Goal: Task Accomplishment & Management: Manage account settings

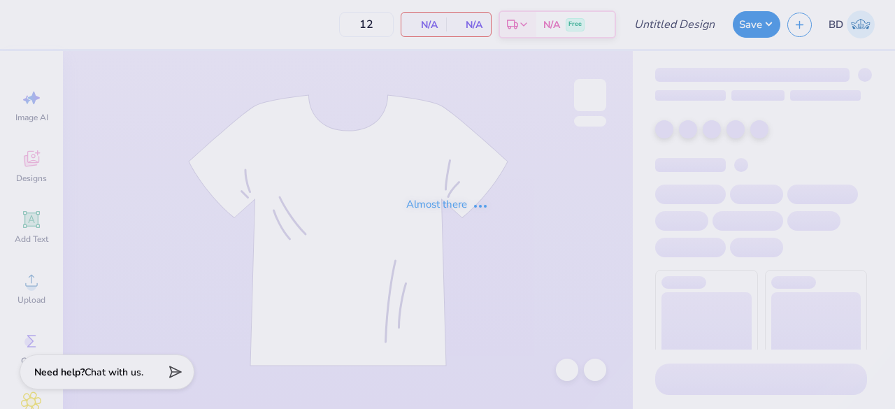
type input "SigEp fall rush 2025"
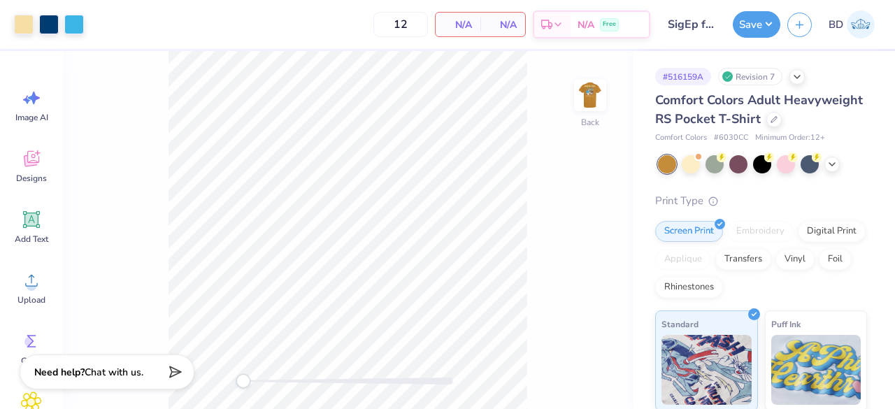
click at [592, 96] on img at bounding box center [590, 95] width 28 height 28
click at [126, 27] on div at bounding box center [125, 25] width 20 height 20
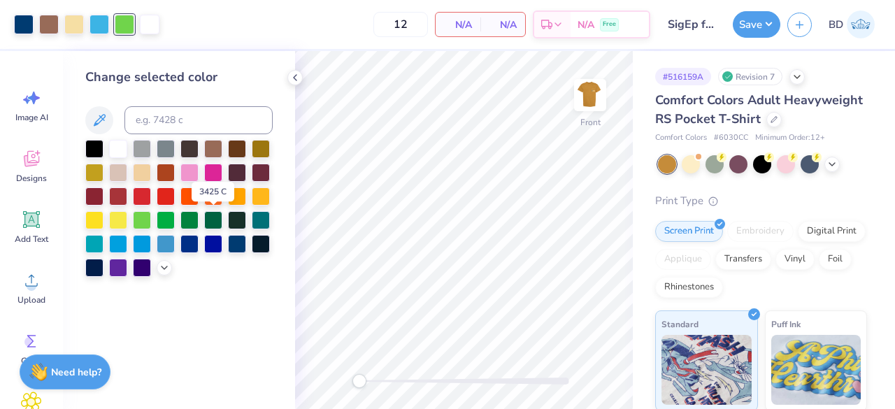
click at [215, 219] on div at bounding box center [213, 220] width 18 height 18
click at [190, 224] on div at bounding box center [189, 220] width 18 height 18
click at [162, 268] on icon at bounding box center [164, 267] width 11 height 11
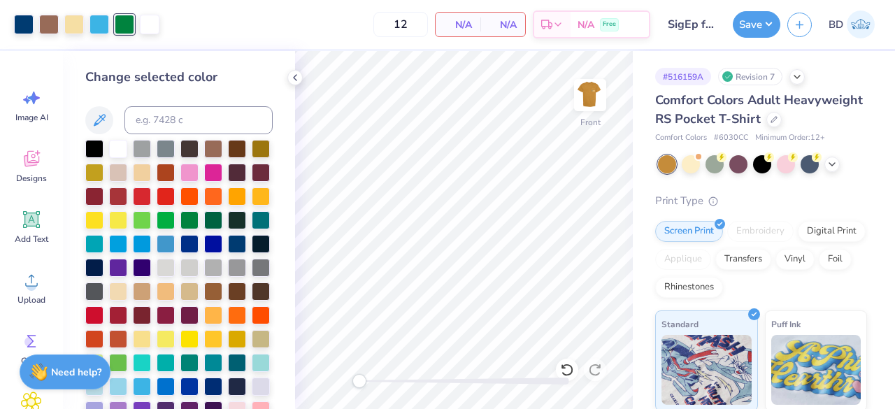
click at [204, 229] on div at bounding box center [213, 220] width 18 height 18
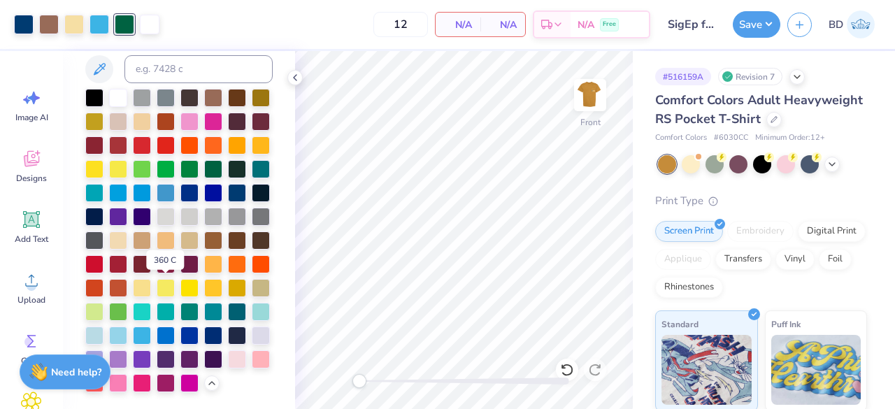
scroll to position [98, 0]
click at [594, 103] on img at bounding box center [590, 95] width 28 height 28
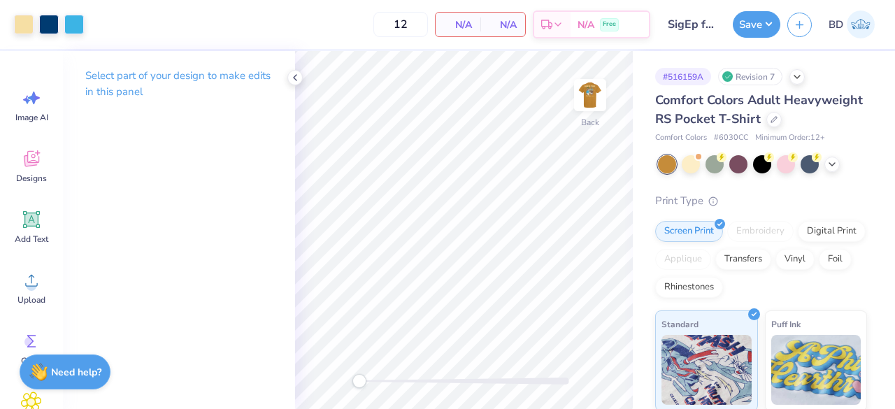
click at [45, 22] on div at bounding box center [49, 25] width 20 height 20
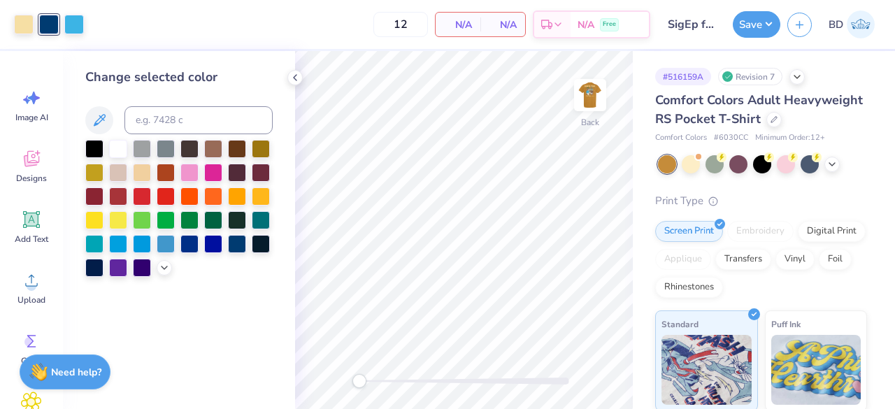
click at [604, 83] on img at bounding box center [590, 95] width 28 height 28
click at [103, 30] on div at bounding box center [99, 25] width 20 height 20
click at [169, 248] on div at bounding box center [166, 244] width 18 height 18
click at [236, 248] on div at bounding box center [237, 244] width 18 height 18
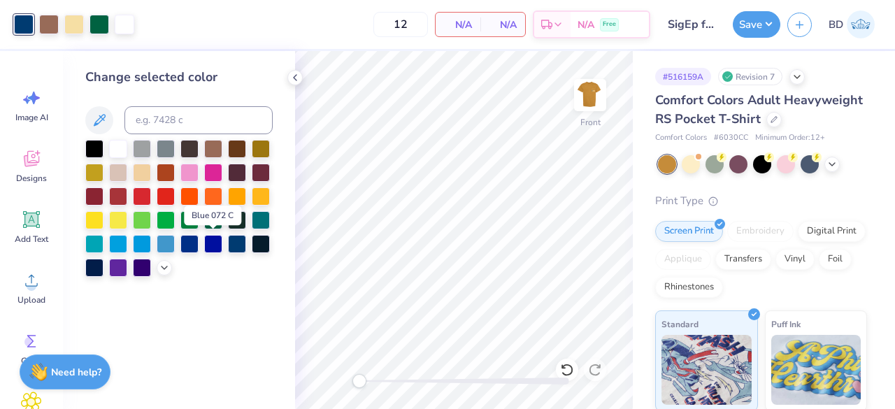
click at [210, 248] on div at bounding box center [213, 244] width 18 height 18
click at [168, 248] on div at bounding box center [166, 244] width 18 height 18
click at [165, 269] on icon at bounding box center [164, 267] width 11 height 11
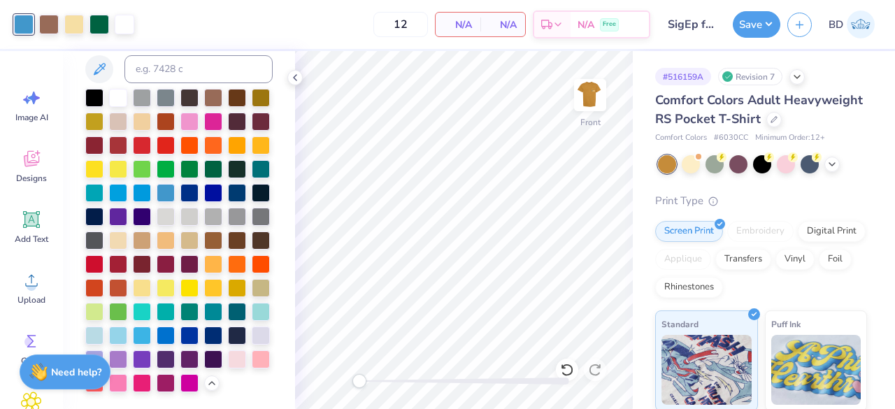
scroll to position [90, 0]
click at [180, 342] on div at bounding box center [189, 336] width 18 height 18
click at [175, 327] on div at bounding box center [166, 336] width 18 height 18
click at [180, 184] on div at bounding box center [189, 193] width 18 height 18
click at [157, 184] on div at bounding box center [166, 193] width 18 height 18
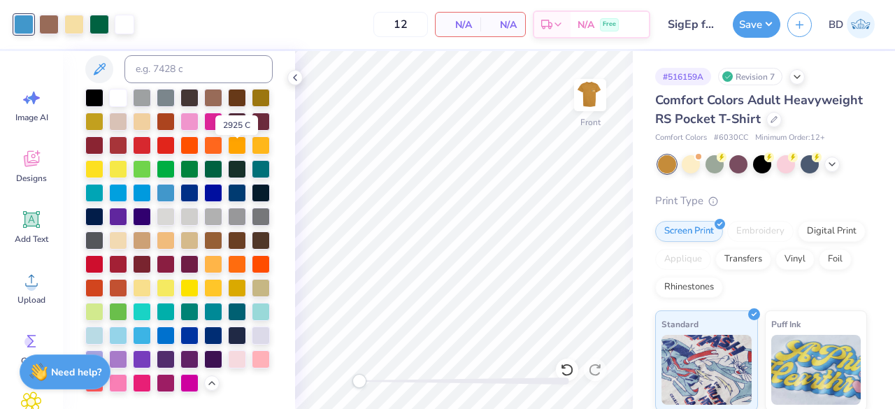
click at [151, 184] on div at bounding box center [142, 193] width 18 height 18
click at [570, 370] on icon at bounding box center [567, 370] width 14 height 14
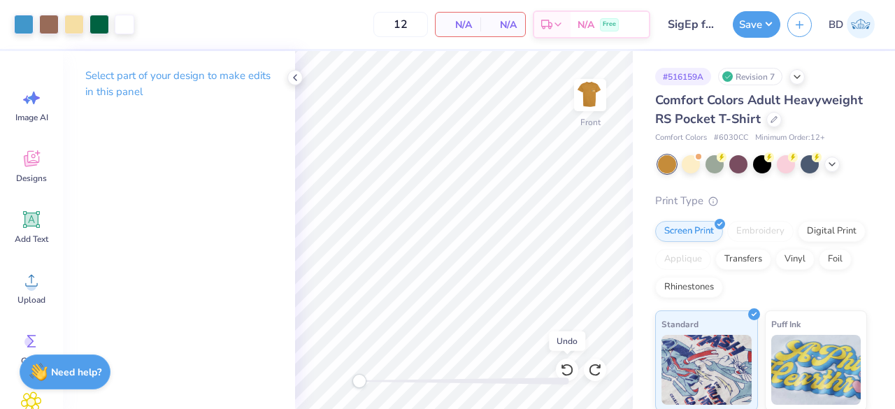
click at [570, 370] on icon at bounding box center [567, 370] width 14 height 14
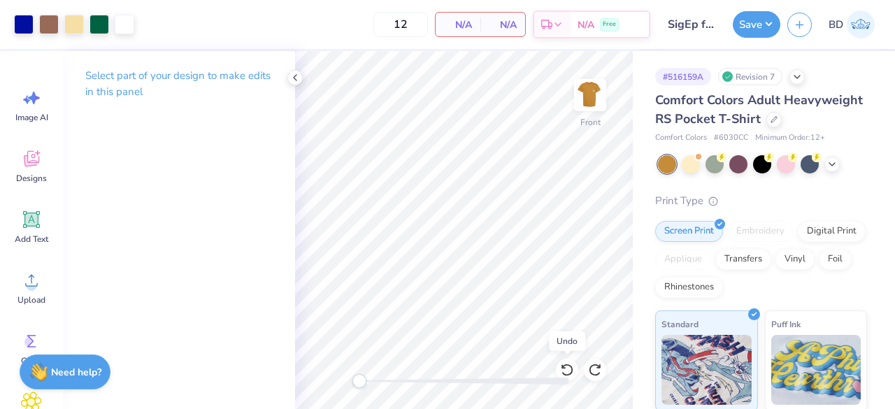
click at [570, 370] on icon at bounding box center [567, 370] width 14 height 14
click at [99, 29] on div at bounding box center [99, 25] width 20 height 20
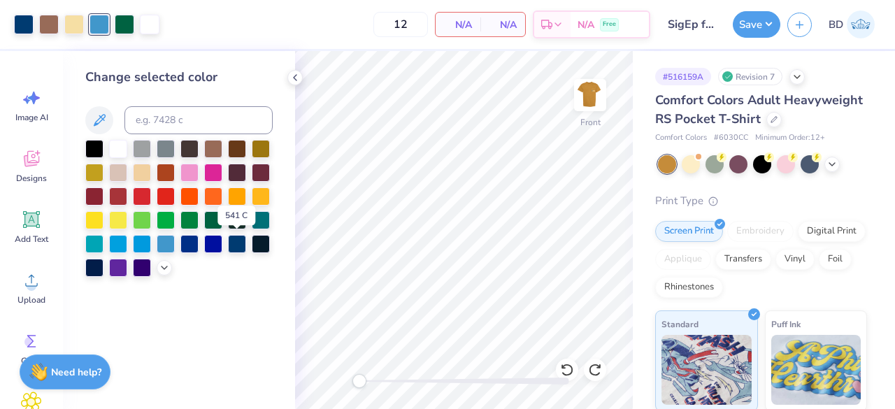
click at [234, 248] on div at bounding box center [237, 244] width 18 height 18
click at [167, 244] on div at bounding box center [166, 244] width 18 height 18
click at [571, 370] on icon at bounding box center [567, 370] width 12 height 13
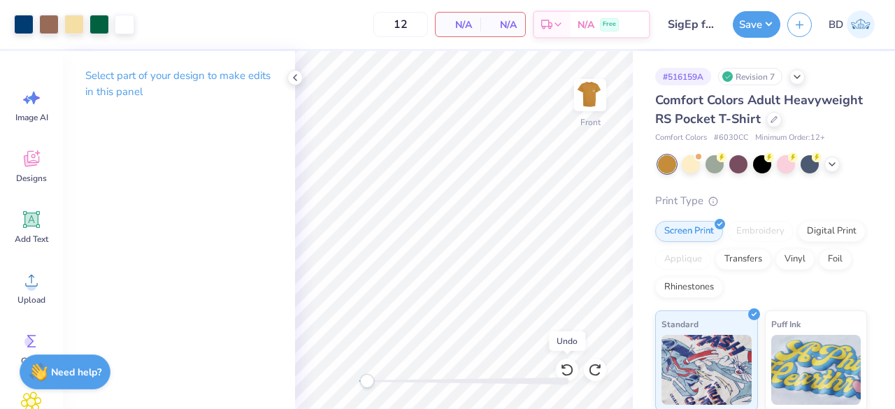
click at [573, 371] on icon at bounding box center [567, 370] width 14 height 14
click at [102, 22] on div at bounding box center [99, 25] width 20 height 20
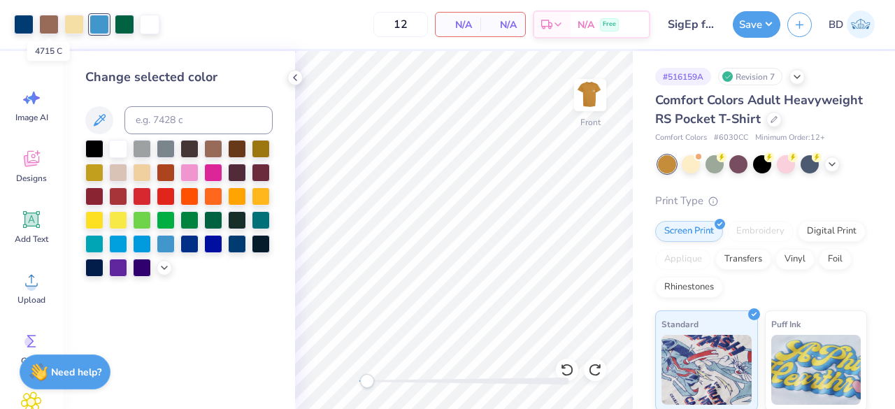
click at [48, 24] on div at bounding box center [49, 25] width 20 height 20
click at [163, 268] on icon at bounding box center [164, 267] width 11 height 11
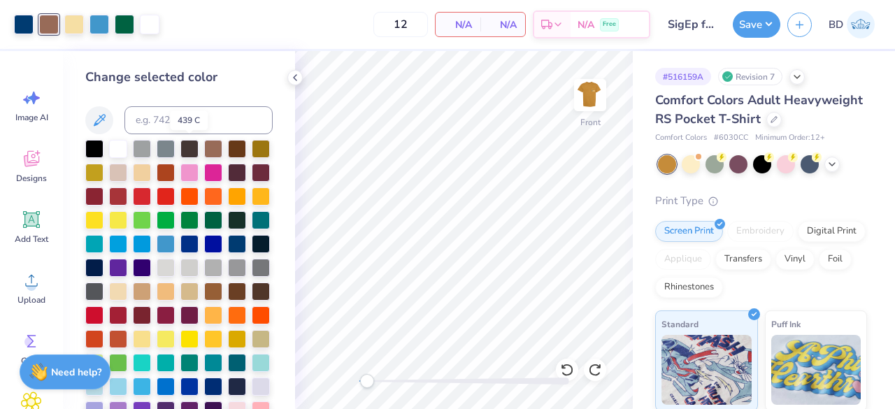
click at [190, 145] on div at bounding box center [189, 149] width 18 height 18
click at [218, 150] on div at bounding box center [213, 149] width 18 height 18
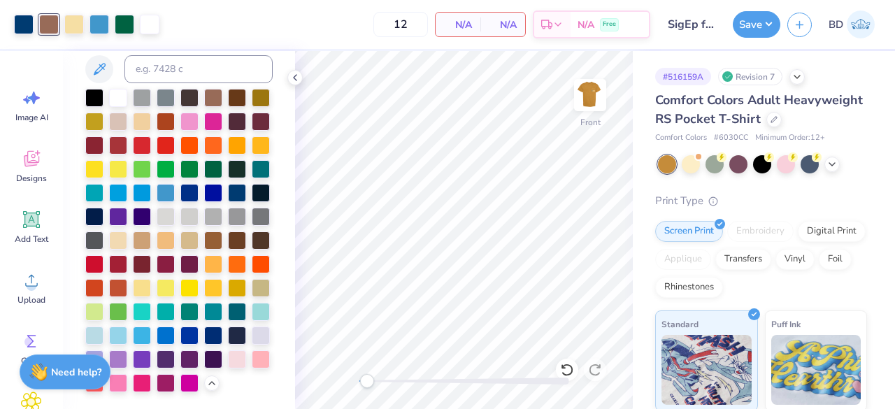
scroll to position [66, 0]
click at [204, 247] on div at bounding box center [213, 240] width 18 height 18
click at [571, 367] on icon at bounding box center [567, 370] width 12 height 13
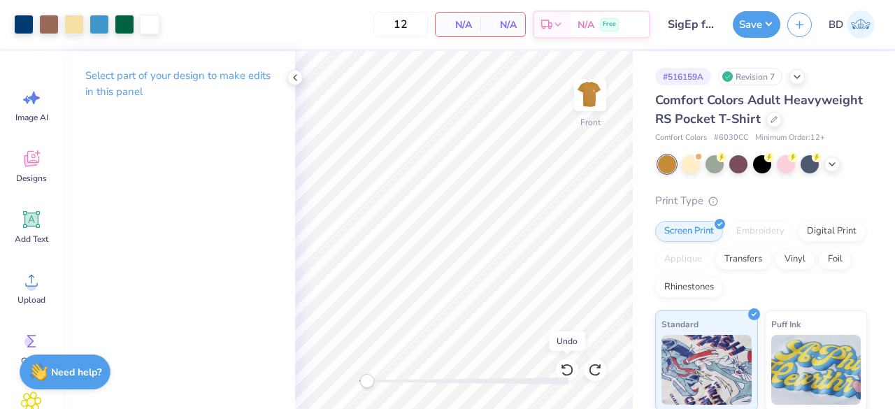
click at [571, 367] on icon at bounding box center [567, 370] width 12 height 13
click at [49, 23] on div at bounding box center [49, 25] width 20 height 20
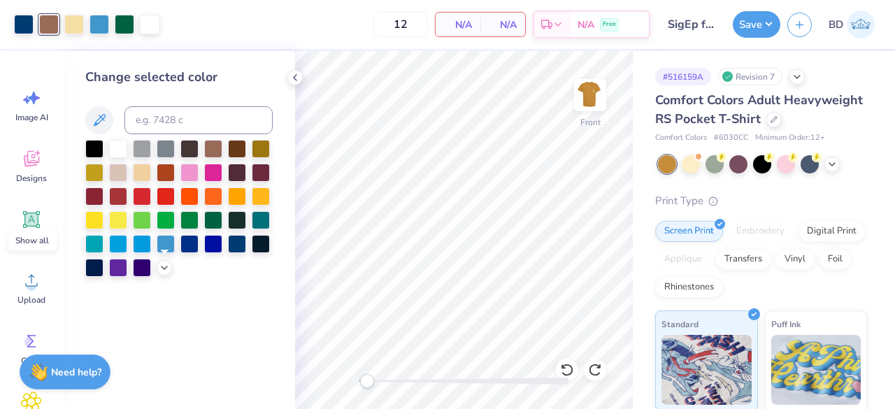
click at [166, 271] on icon at bounding box center [164, 267] width 11 height 11
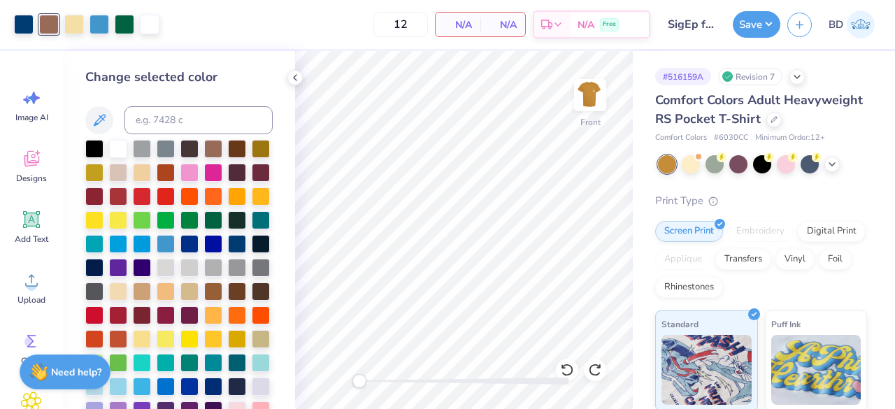
scroll to position [98, 0]
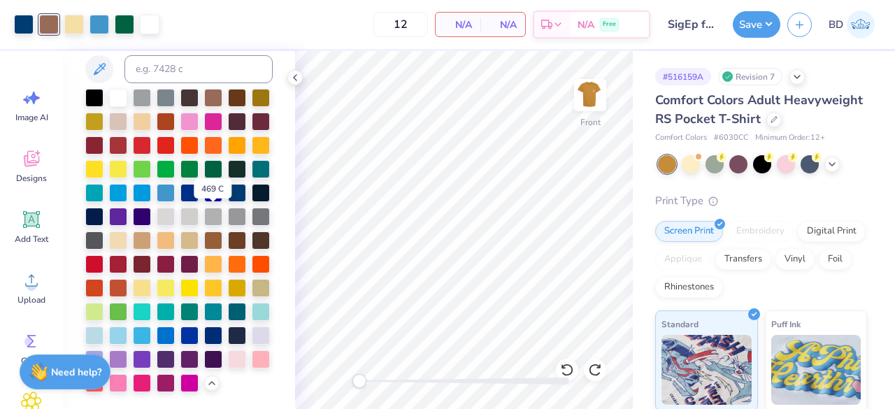
click at [228, 231] on div at bounding box center [237, 240] width 18 height 18
click at [204, 231] on div at bounding box center [213, 240] width 18 height 18
click at [180, 231] on div at bounding box center [189, 240] width 18 height 18
click at [228, 231] on div at bounding box center [237, 240] width 18 height 18
click at [252, 231] on div at bounding box center [261, 240] width 18 height 18
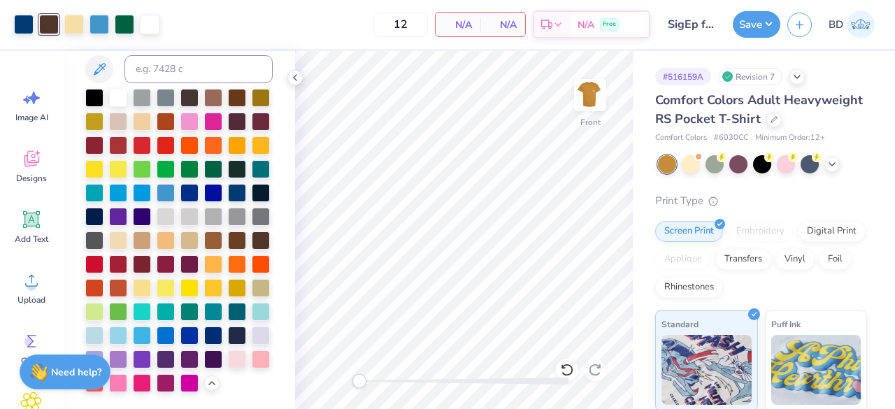
click at [204, 231] on div at bounding box center [213, 240] width 18 height 18
click at [133, 231] on div at bounding box center [142, 240] width 18 height 18
click at [204, 231] on div at bounding box center [213, 240] width 18 height 18
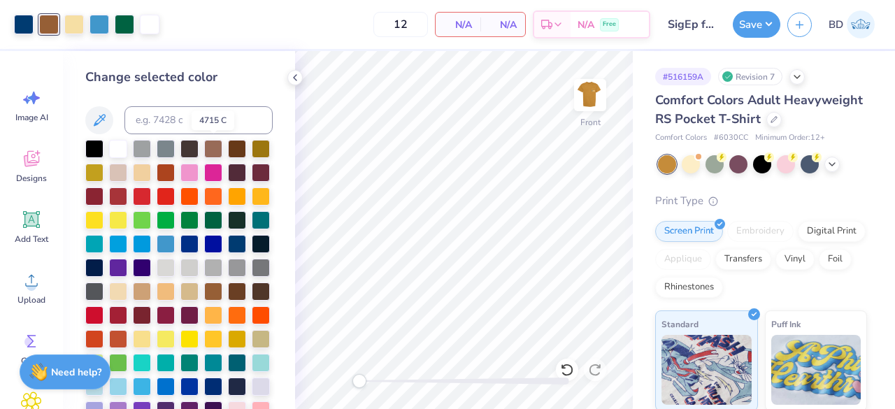
click at [214, 146] on div at bounding box center [213, 149] width 18 height 18
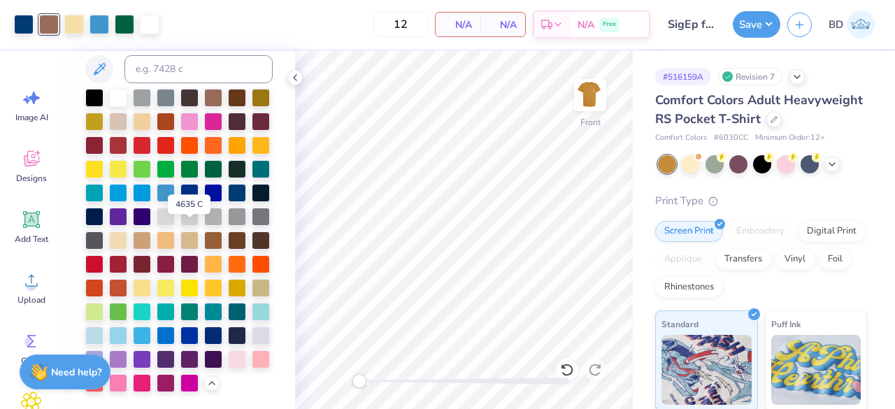
click at [204, 236] on div at bounding box center [213, 240] width 18 height 18
click at [106, 27] on div at bounding box center [99, 25] width 20 height 20
click at [180, 188] on div at bounding box center [189, 193] width 18 height 18
click at [151, 184] on div at bounding box center [142, 193] width 18 height 18
click at [127, 184] on div at bounding box center [118, 193] width 18 height 18
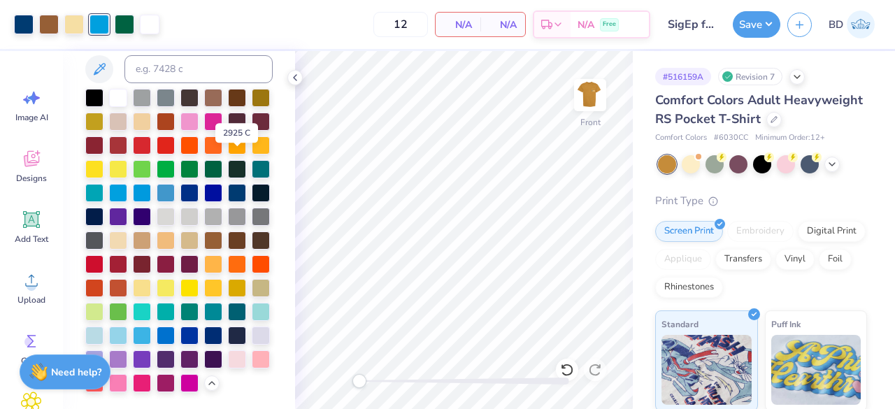
click at [151, 184] on div at bounding box center [142, 193] width 18 height 18
click at [157, 188] on div at bounding box center [166, 193] width 18 height 18
click at [122, 25] on div at bounding box center [125, 25] width 20 height 20
click at [180, 160] on div at bounding box center [189, 169] width 18 height 18
click at [204, 162] on div at bounding box center [213, 169] width 18 height 18
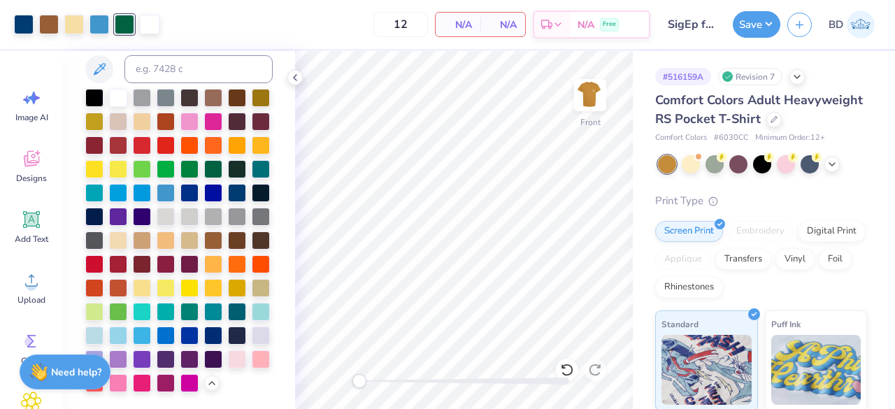
scroll to position [98, 0]
click at [295, 75] on icon at bounding box center [294, 77] width 11 height 11
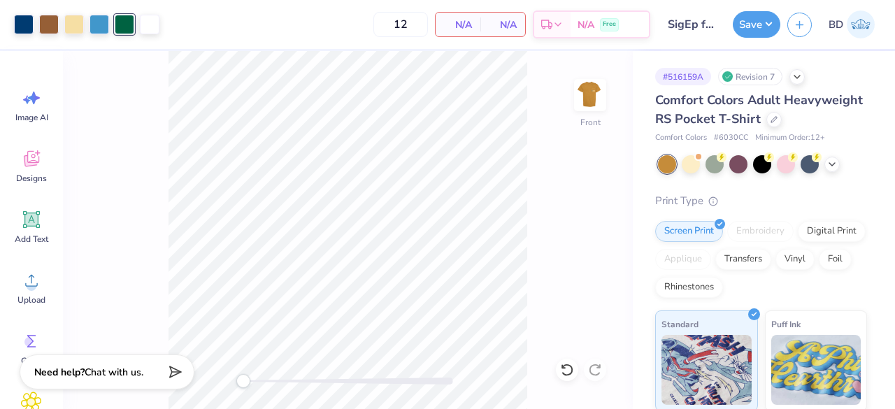
click at [584, 95] on img at bounding box center [590, 95] width 28 height 28
click at [48, 27] on div at bounding box center [49, 25] width 20 height 20
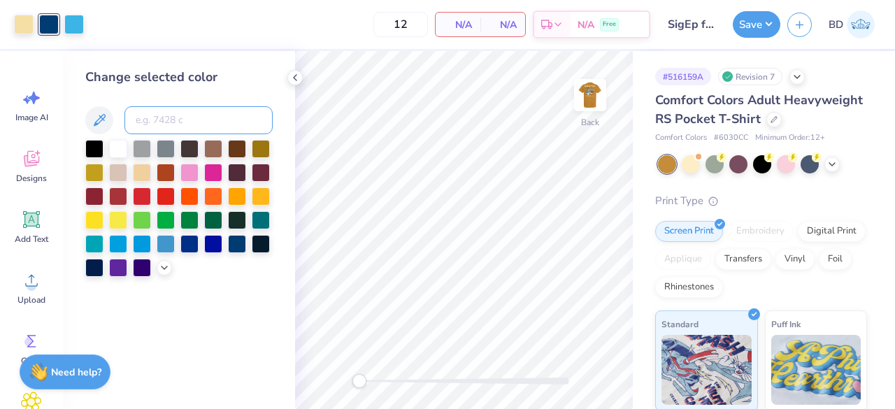
click at [192, 123] on input at bounding box center [198, 120] width 148 height 28
type input "4635"
click at [73, 26] on div at bounding box center [74, 25] width 20 height 20
click at [238, 149] on div at bounding box center [237, 149] width 18 height 18
click at [213, 152] on div at bounding box center [213, 149] width 18 height 18
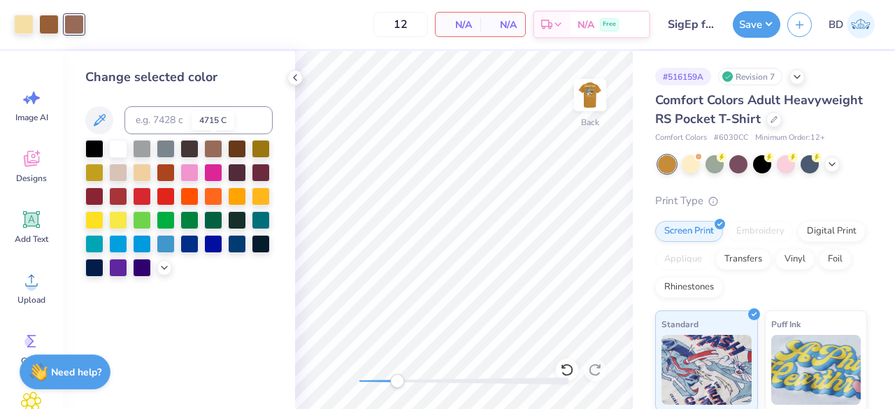
click at [213, 146] on div at bounding box center [213, 149] width 18 height 18
click at [144, 171] on div at bounding box center [142, 173] width 18 height 18
click at [297, 76] on icon at bounding box center [294, 77] width 11 height 11
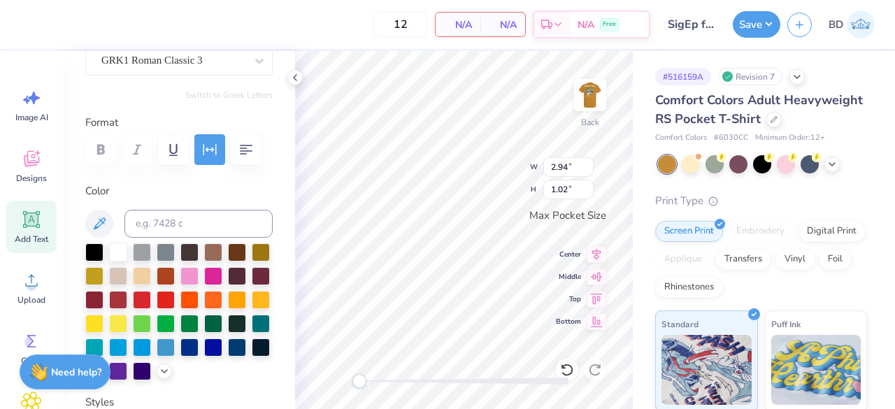
scroll to position [236, 0]
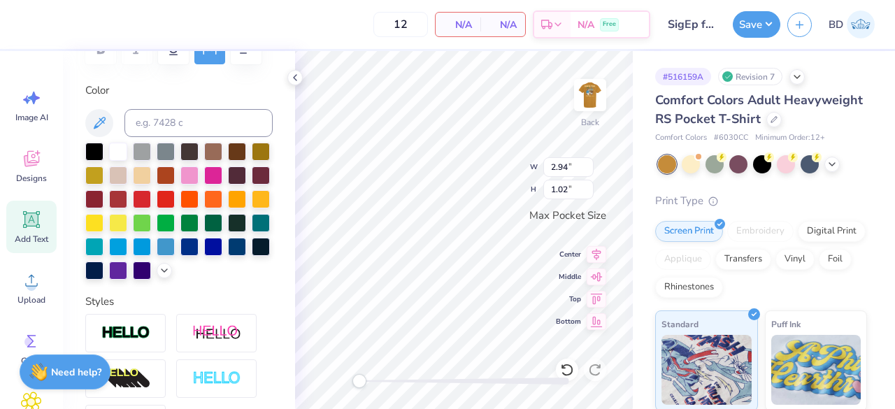
click at [297, 79] on icon at bounding box center [294, 77] width 11 height 11
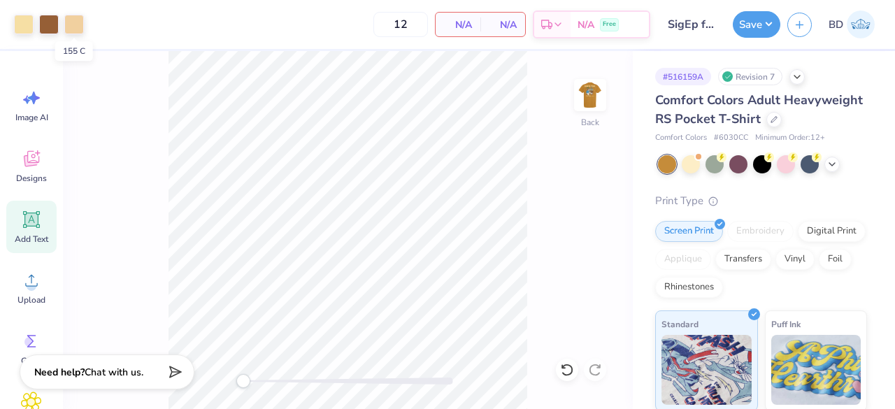
click at [71, 24] on div at bounding box center [74, 25] width 20 height 20
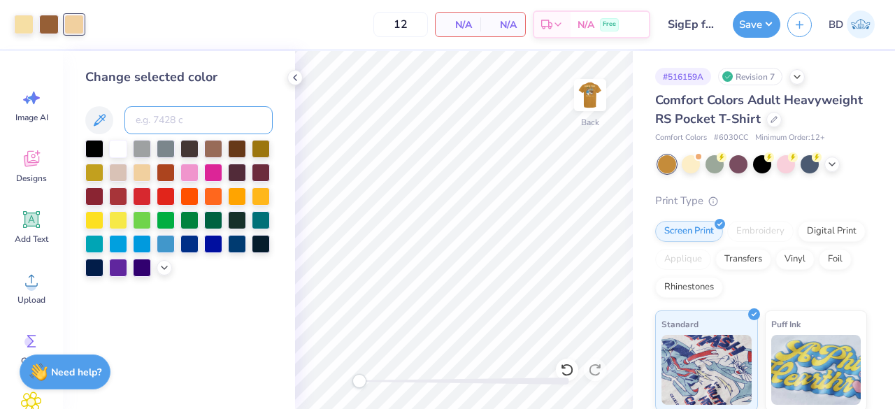
click at [157, 106] on input at bounding box center [198, 120] width 148 height 28
type input "7401"
click at [293, 73] on icon at bounding box center [294, 77] width 11 height 11
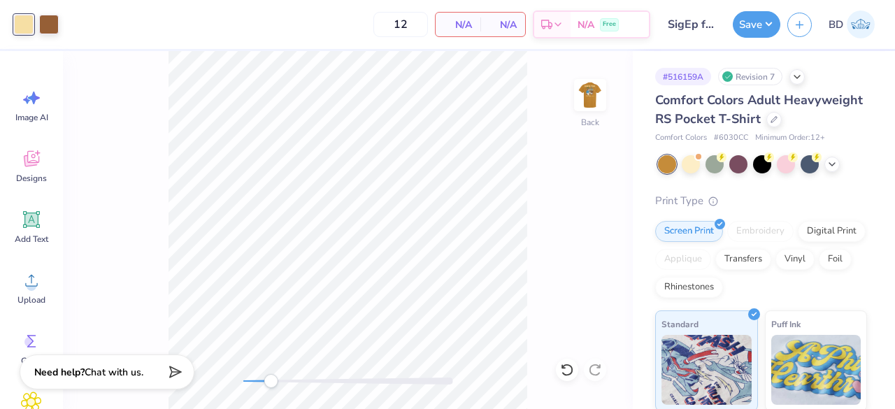
click at [578, 108] on img at bounding box center [590, 95] width 28 height 28
click at [590, 109] on img at bounding box center [590, 95] width 28 height 28
click at [584, 106] on img at bounding box center [590, 95] width 28 height 28
click at [767, 25] on button "Save" at bounding box center [757, 24] width 48 height 27
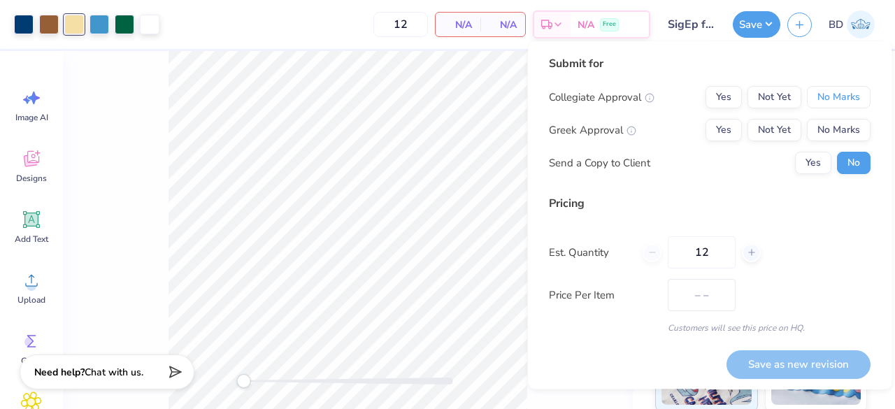
click at [850, 96] on button "No Marks" at bounding box center [839, 97] width 64 height 22
click at [782, 134] on button "Not Yet" at bounding box center [774, 130] width 54 height 22
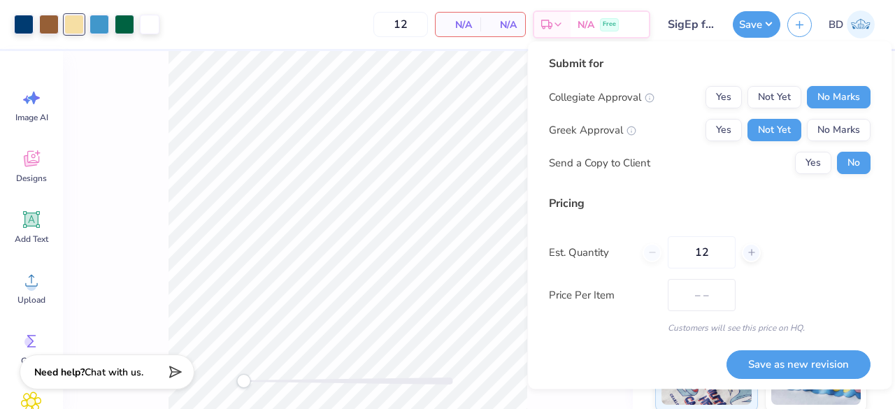
drag, startPoint x: 722, startPoint y: 256, endPoint x: 656, endPoint y: 257, distance: 65.7
click at [656, 257] on div "12" at bounding box center [702, 252] width 118 height 32
type input "5"
type input "50"
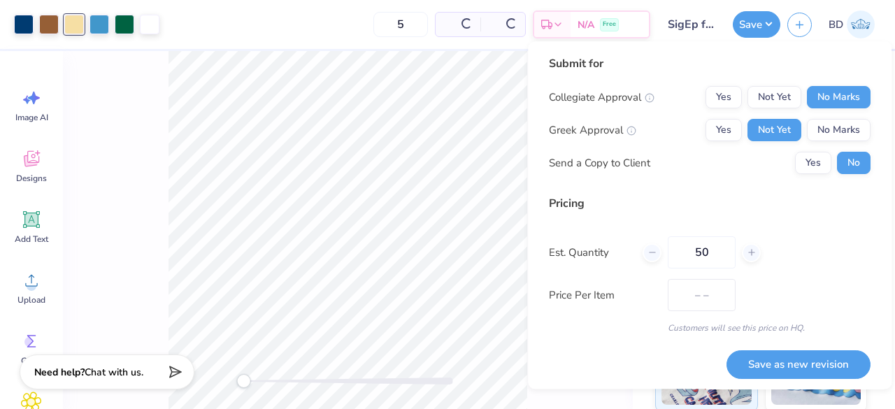
type input "50"
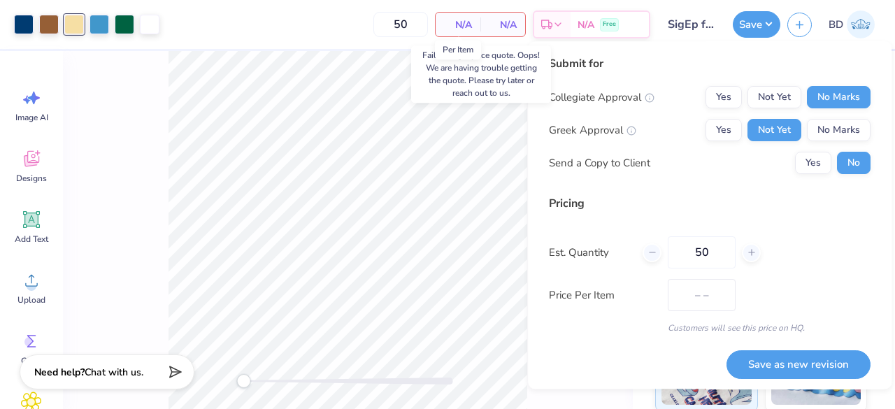
click at [462, 29] on span "N/A" at bounding box center [458, 24] width 28 height 15
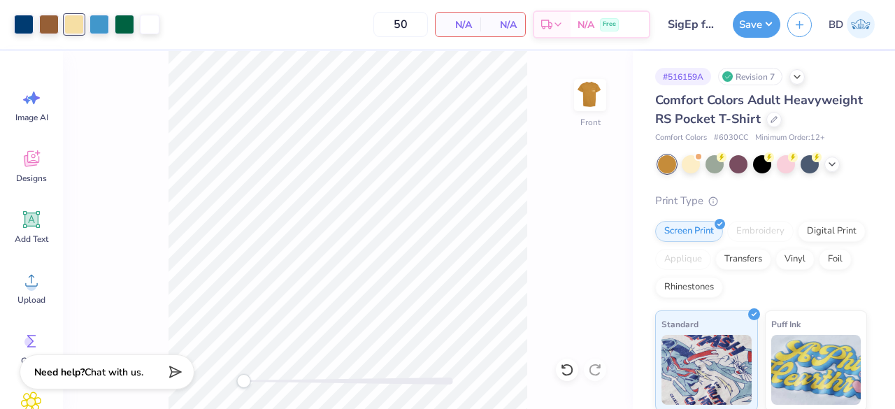
click at [756, 19] on button "Save" at bounding box center [757, 24] width 48 height 27
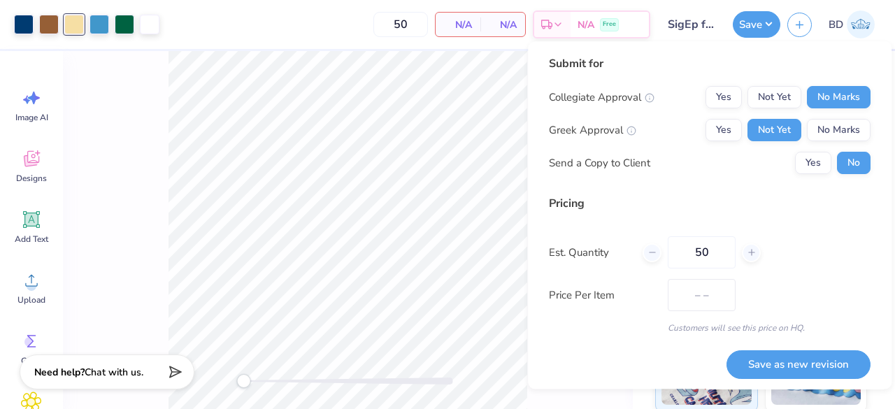
click at [841, 371] on button "Save as new revision" at bounding box center [798, 364] width 144 height 29
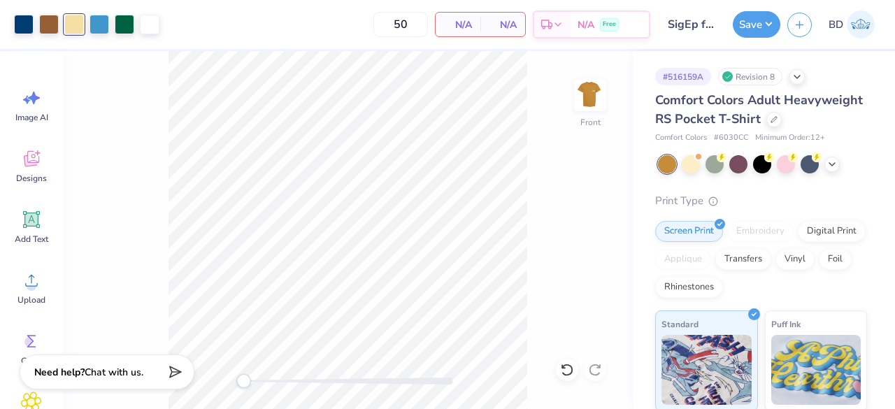
click at [106, 30] on div at bounding box center [99, 25] width 20 height 20
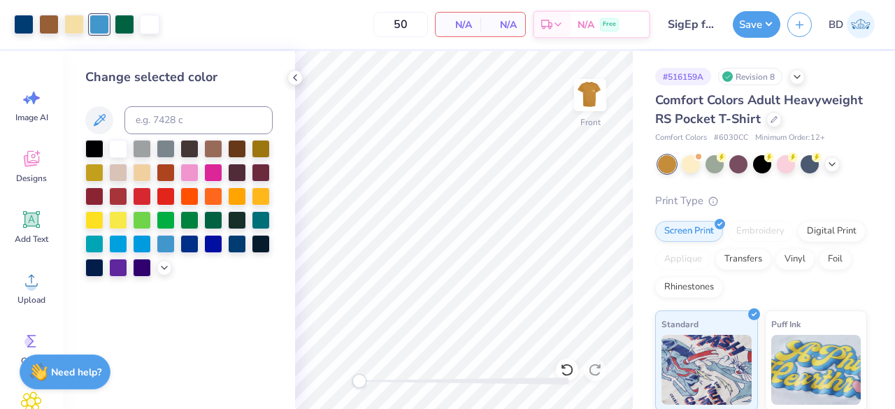
click at [20, 21] on div at bounding box center [24, 25] width 20 height 20
click at [180, 113] on input at bounding box center [198, 120] width 148 height 28
type input "4635"
click at [78, 29] on div at bounding box center [74, 25] width 20 height 20
click at [193, 245] on div at bounding box center [189, 244] width 18 height 18
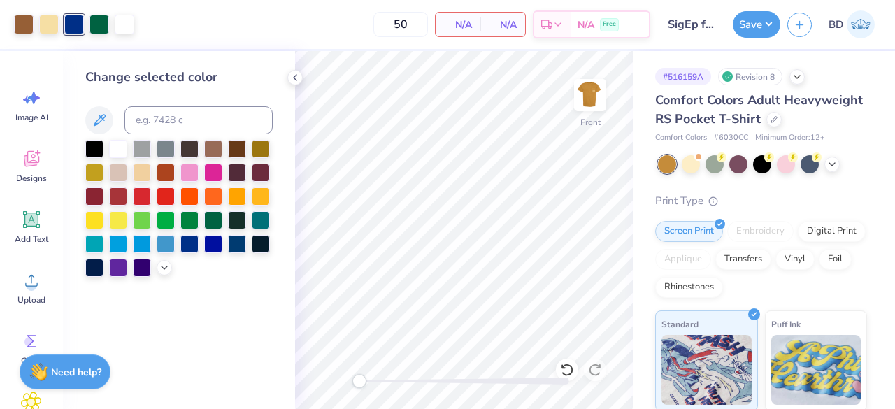
click at [169, 244] on div at bounding box center [166, 244] width 18 height 18
click at [240, 247] on div at bounding box center [237, 244] width 18 height 18
click at [564, 368] on icon at bounding box center [563, 366] width 3 height 3
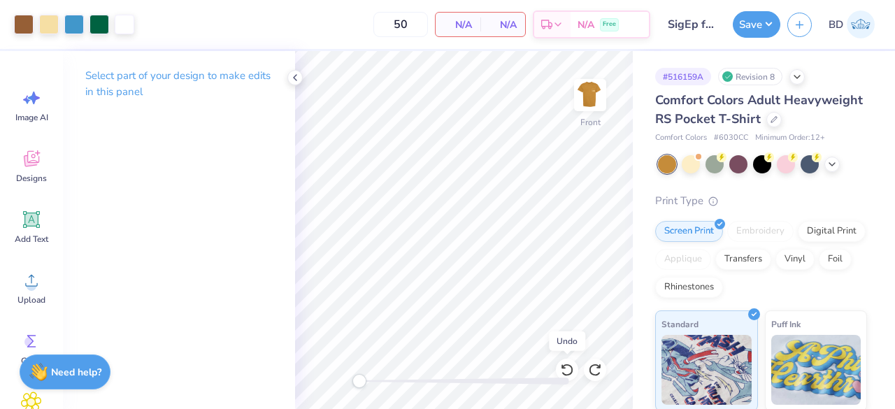
click at [564, 368] on icon at bounding box center [563, 366] width 3 height 3
click at [105, 22] on div at bounding box center [99, 25] width 20 height 20
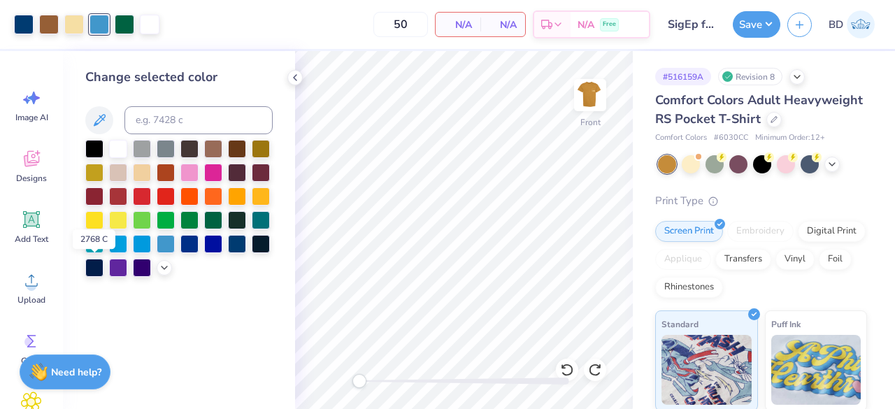
click at [99, 264] on div at bounding box center [94, 268] width 18 height 18
click at [261, 222] on div at bounding box center [261, 220] width 18 height 18
click at [189, 243] on div at bounding box center [189, 244] width 18 height 18
click at [171, 246] on div at bounding box center [166, 244] width 18 height 18
click at [165, 269] on icon at bounding box center [164, 267] width 11 height 11
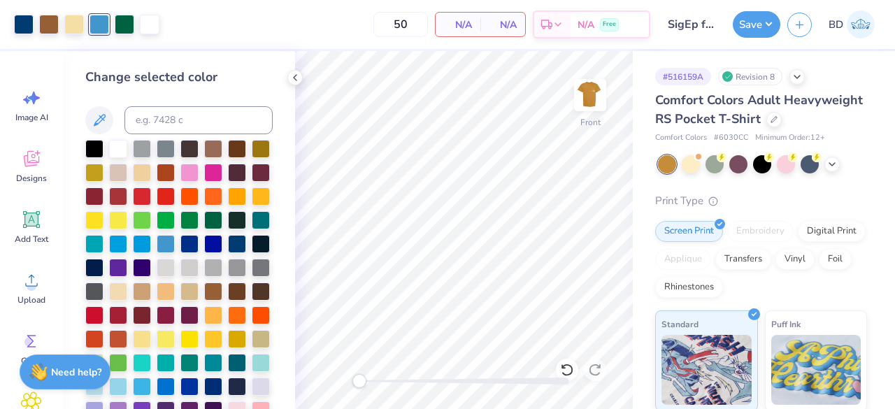
scroll to position [98, 0]
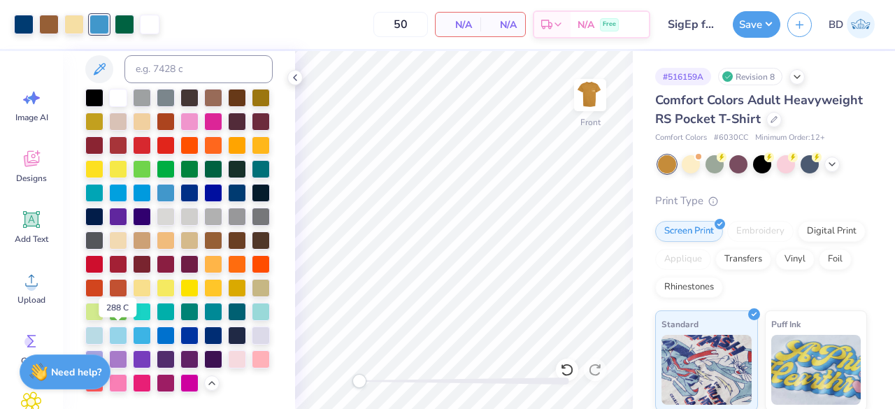
click at [204, 339] on div at bounding box center [213, 336] width 18 height 18
click at [180, 338] on div at bounding box center [189, 336] width 18 height 18
click at [228, 336] on div at bounding box center [237, 336] width 18 height 18
click at [228, 314] on div at bounding box center [237, 312] width 18 height 18
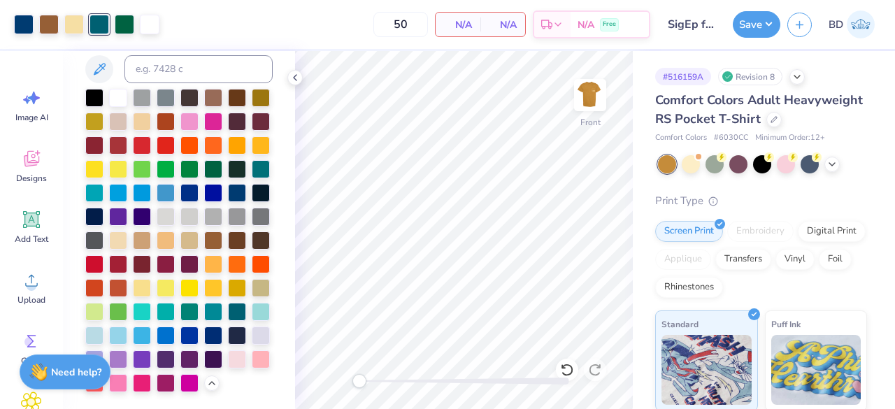
click at [252, 168] on div at bounding box center [261, 169] width 18 height 18
click at [228, 312] on div at bounding box center [237, 312] width 18 height 18
click at [759, 34] on button "Save" at bounding box center [757, 24] width 48 height 27
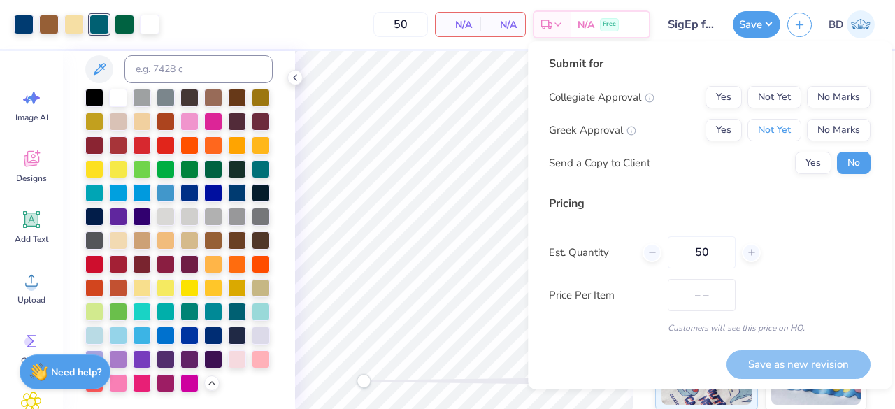
click at [766, 134] on button "Not Yet" at bounding box center [774, 130] width 54 height 22
click at [829, 101] on button "No Marks" at bounding box center [839, 97] width 64 height 22
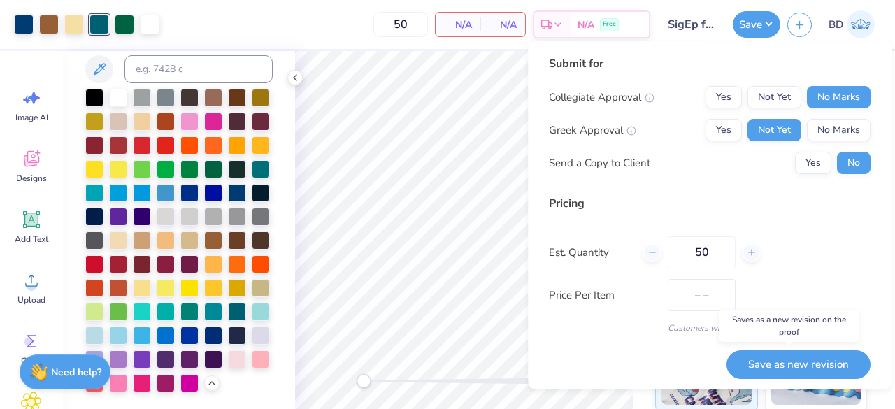
click at [772, 376] on button "Save as new revision" at bounding box center [798, 364] width 144 height 29
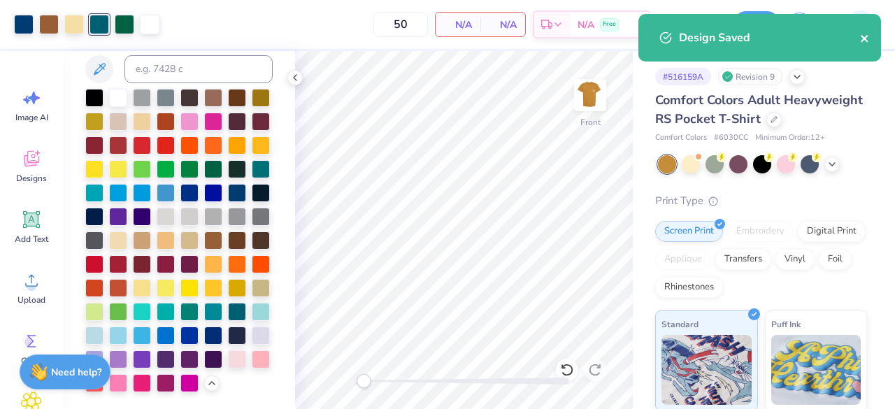
click at [863, 41] on icon "close" at bounding box center [865, 38] width 10 height 11
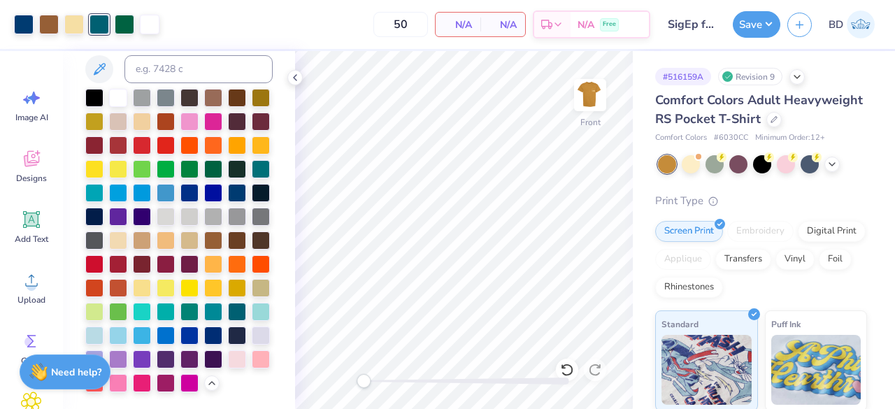
click at [835, 170] on icon at bounding box center [831, 164] width 11 height 11
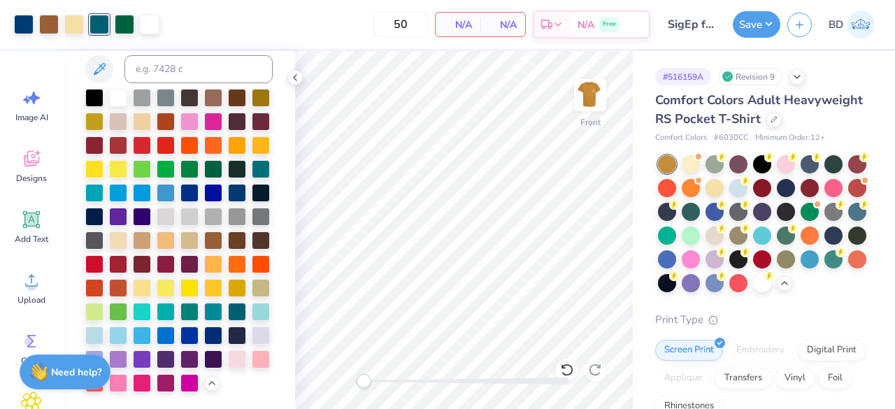
click at [724, 245] on div at bounding box center [714, 236] width 18 height 18
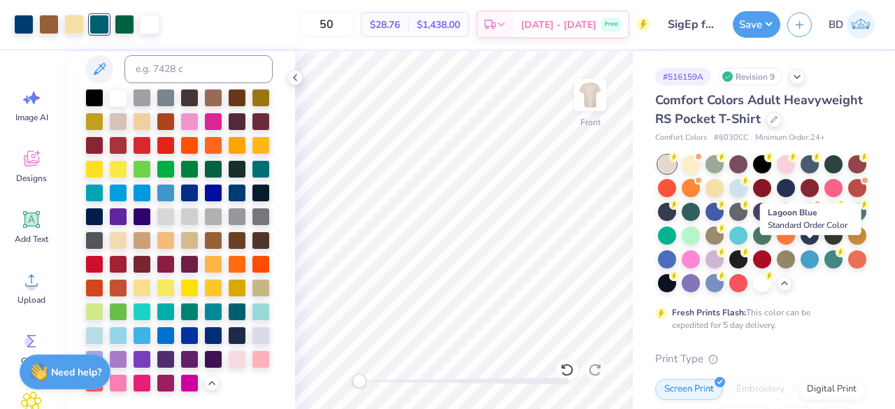
click at [747, 245] on div at bounding box center [738, 236] width 18 height 18
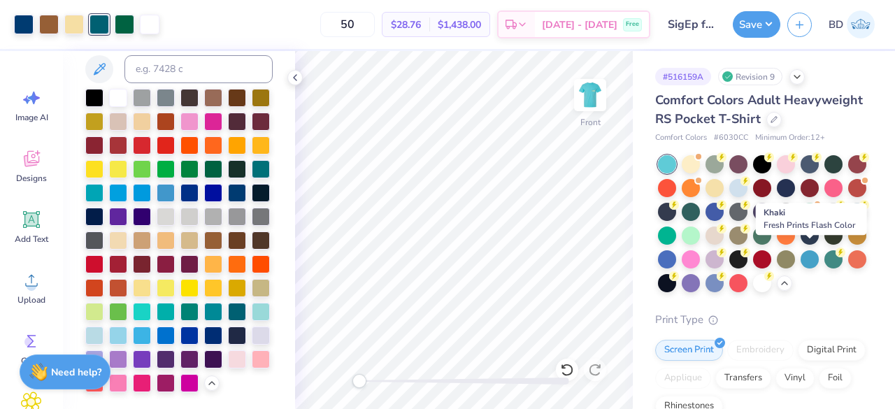
click at [747, 245] on div at bounding box center [738, 236] width 18 height 18
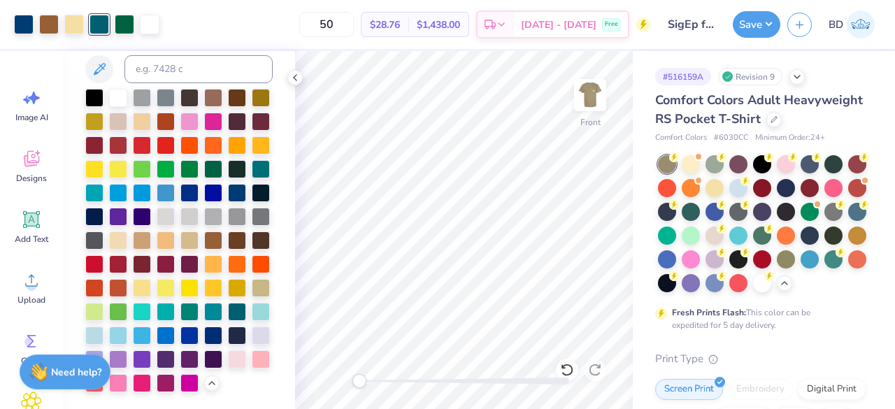
click at [596, 89] on img at bounding box center [590, 95] width 28 height 28
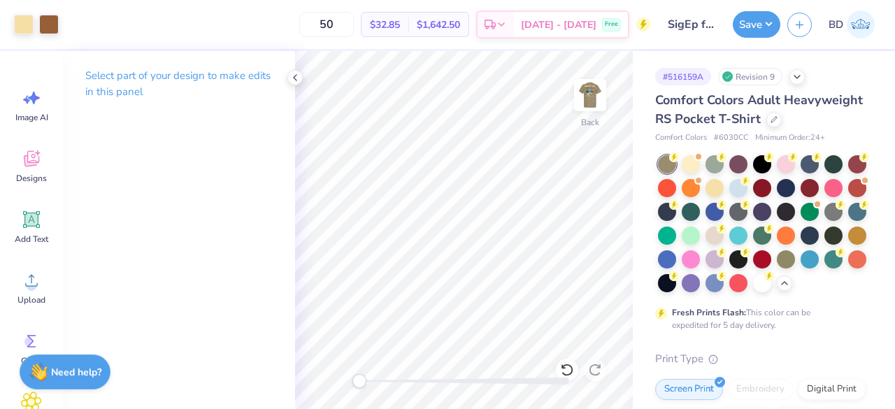
click at [596, 89] on img at bounding box center [590, 95] width 28 height 28
click at [596, 95] on img at bounding box center [590, 95] width 28 height 28
click at [46, 24] on div at bounding box center [49, 25] width 20 height 20
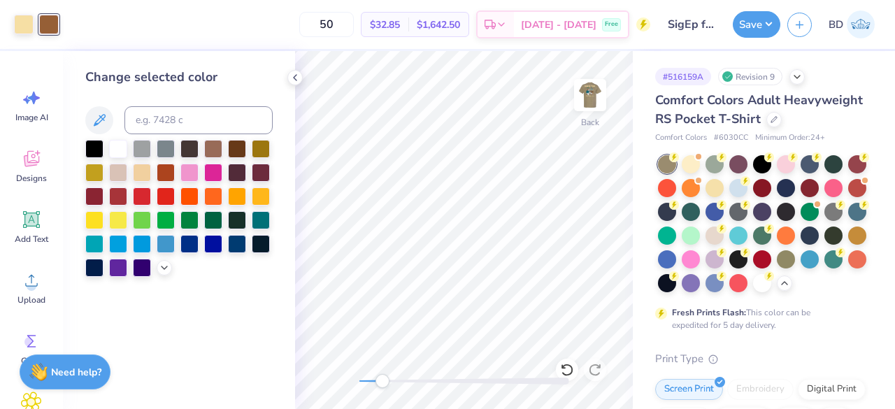
click at [240, 145] on div at bounding box center [237, 149] width 18 height 18
click at [182, 149] on div at bounding box center [189, 149] width 18 height 18
click at [604, 101] on img at bounding box center [590, 95] width 28 height 28
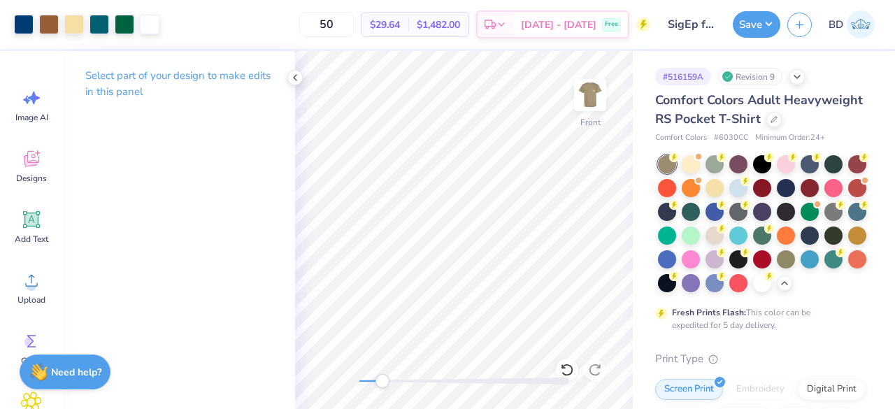
click at [47, 24] on div at bounding box center [49, 25] width 20 height 20
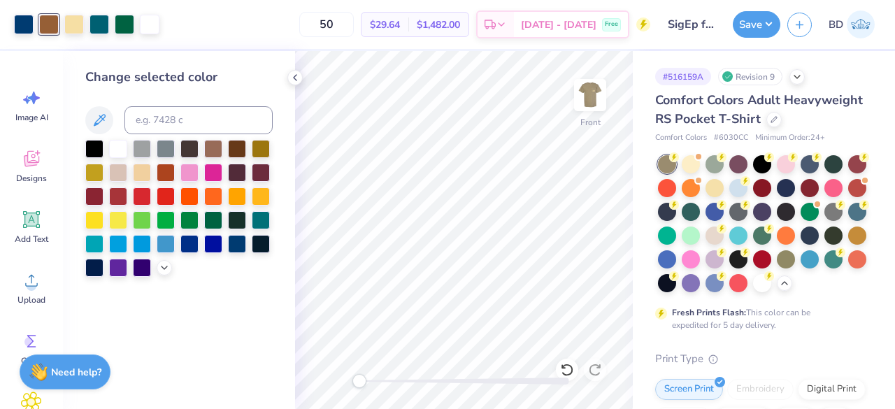
click at [190, 149] on div at bounding box center [189, 149] width 18 height 18
click at [214, 152] on div at bounding box center [213, 149] width 18 height 18
click at [232, 149] on div at bounding box center [237, 149] width 18 height 18
click at [213, 152] on div at bounding box center [213, 149] width 18 height 18
click at [164, 272] on div at bounding box center [164, 267] width 15 height 15
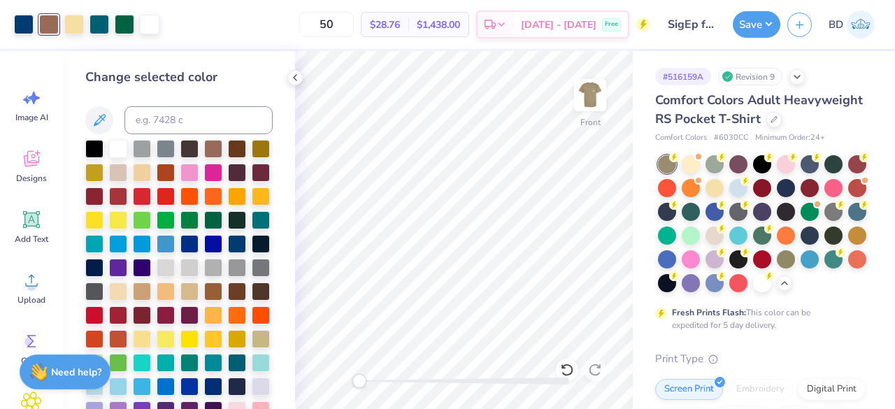
scroll to position [24, 0]
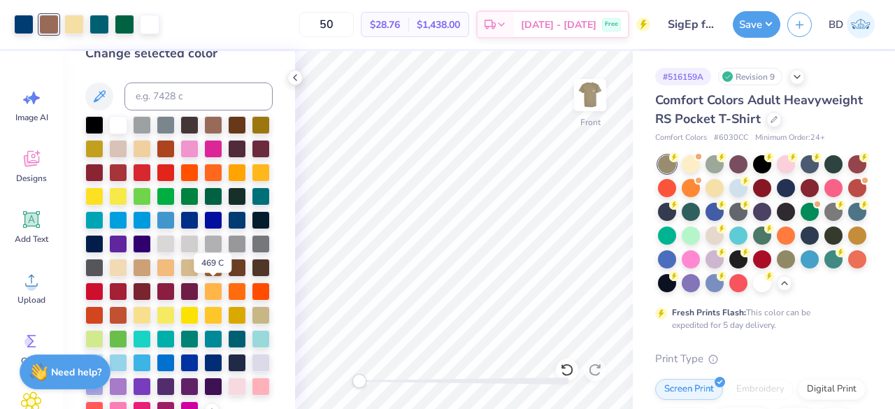
click at [228, 277] on div at bounding box center [237, 268] width 18 height 18
click at [204, 277] on div at bounding box center [213, 268] width 18 height 18
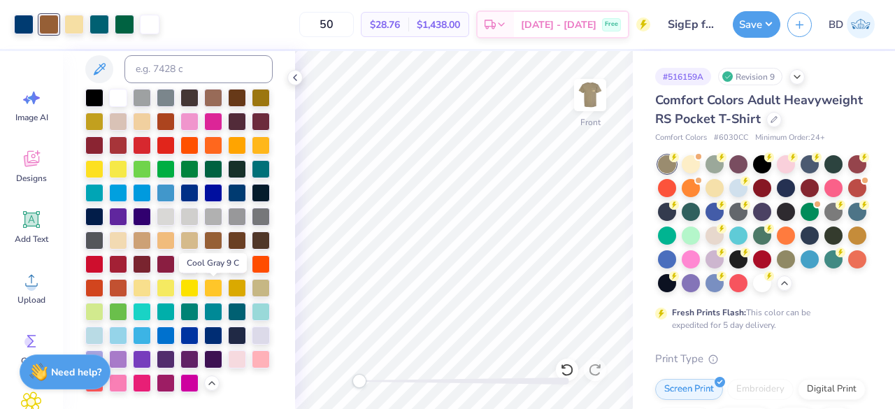
scroll to position [0, 0]
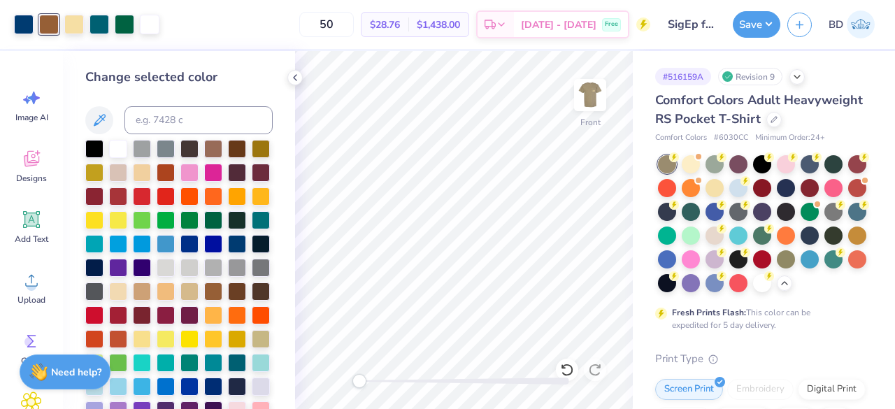
click at [231, 150] on div at bounding box center [237, 149] width 18 height 18
click at [216, 150] on div at bounding box center [213, 149] width 18 height 18
click at [594, 96] on img at bounding box center [590, 95] width 28 height 28
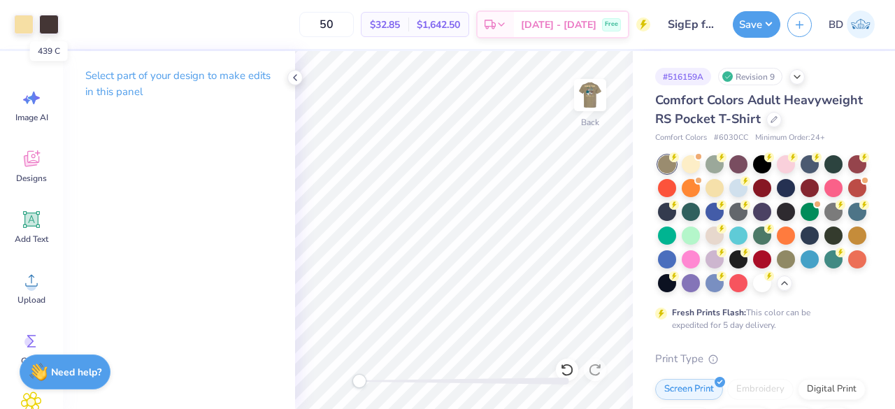
click at [48, 22] on div at bounding box center [49, 25] width 20 height 20
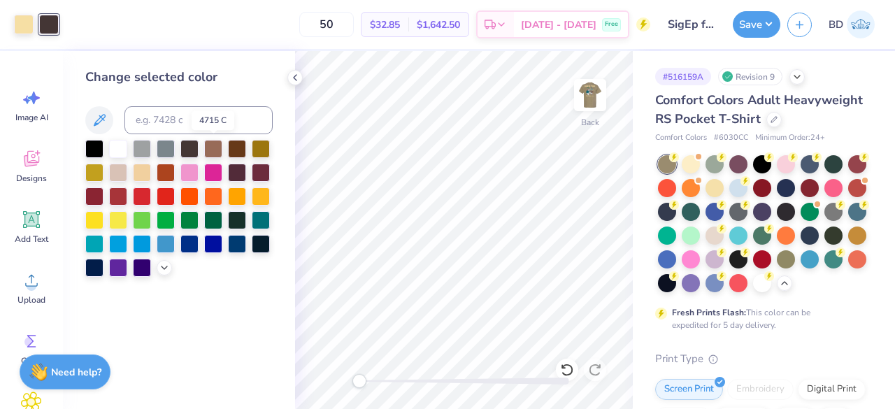
click at [215, 146] on div at bounding box center [213, 149] width 18 height 18
click at [596, 106] on img at bounding box center [590, 95] width 28 height 28
click at [752, 27] on button "Save" at bounding box center [757, 24] width 48 height 27
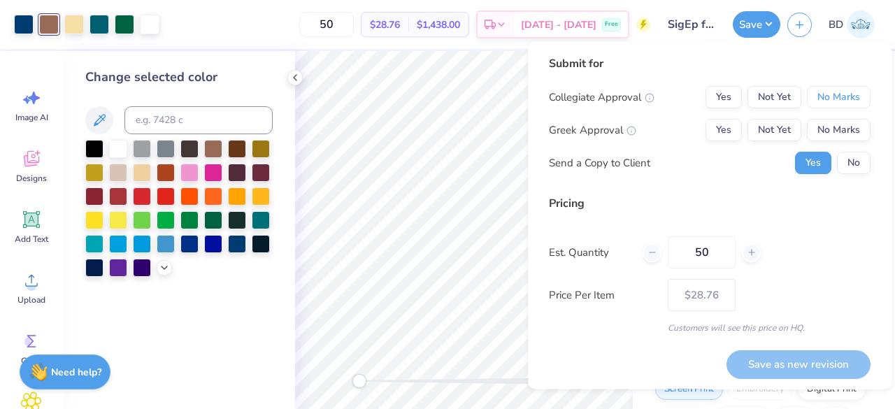
click at [826, 101] on button "No Marks" at bounding box center [839, 97] width 64 height 22
click at [774, 127] on button "Not Yet" at bounding box center [774, 130] width 54 height 22
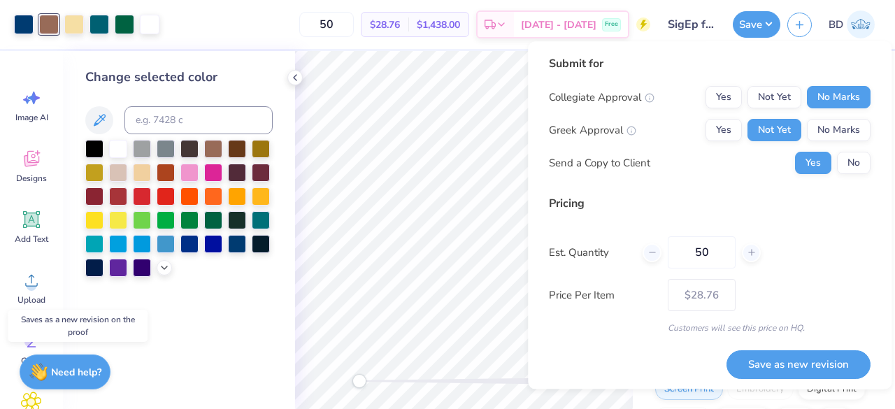
click at [808, 359] on button "Save as new revision" at bounding box center [798, 364] width 144 height 29
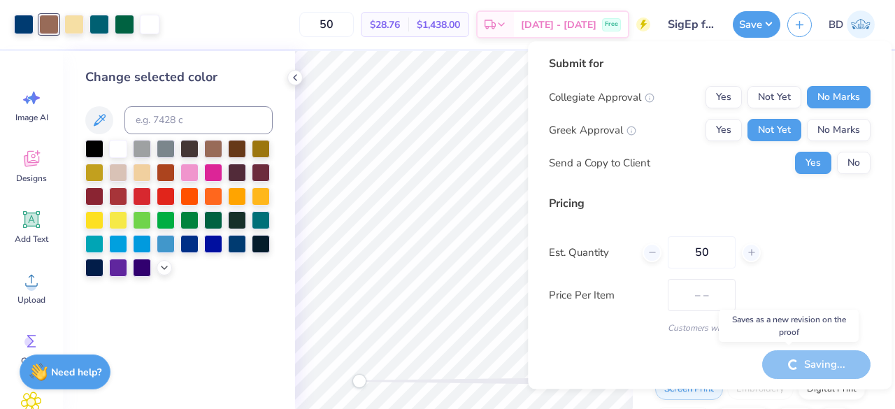
type input "$28.76"
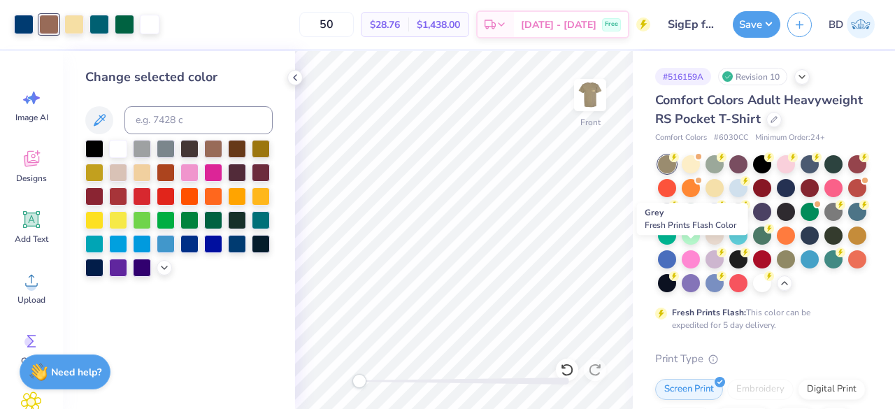
click at [824, 221] on div at bounding box center [833, 212] width 18 height 18
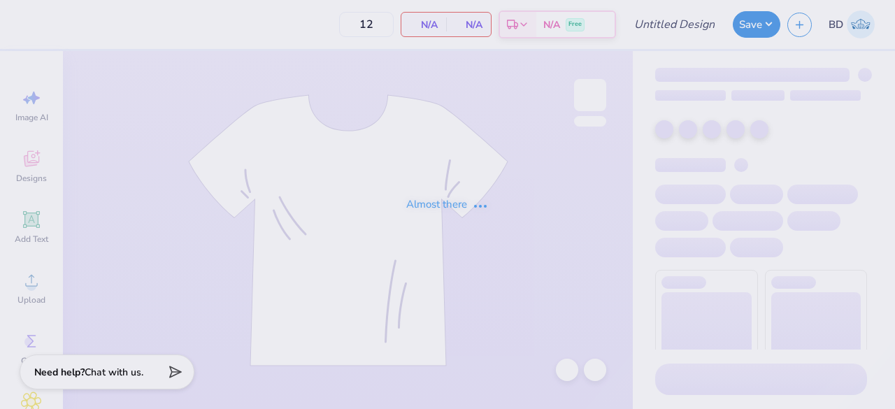
type input "SigEp fall rush 2025"
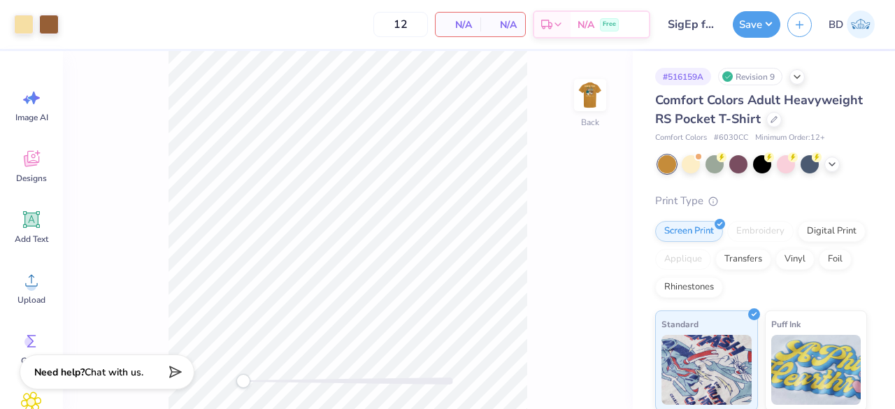
click at [770, 123] on icon at bounding box center [773, 119] width 7 height 7
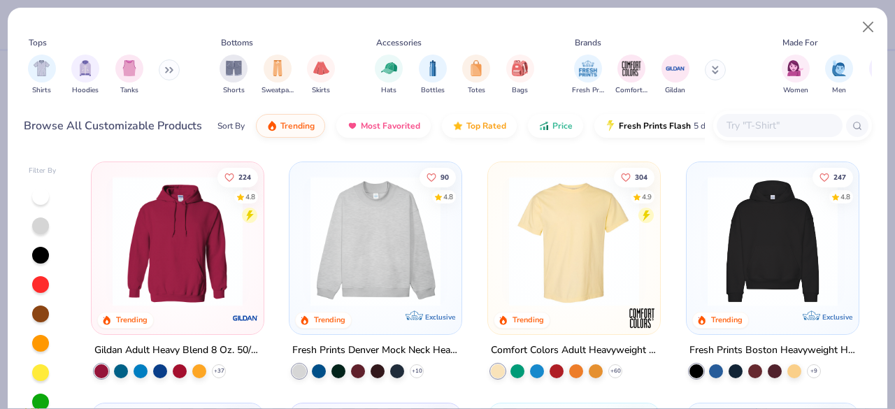
click at [503, 238] on img at bounding box center [574, 241] width 144 height 130
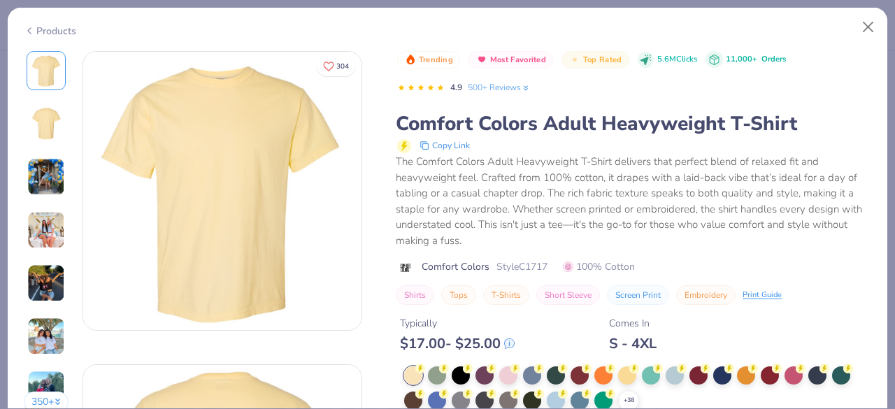
scroll to position [22, 0]
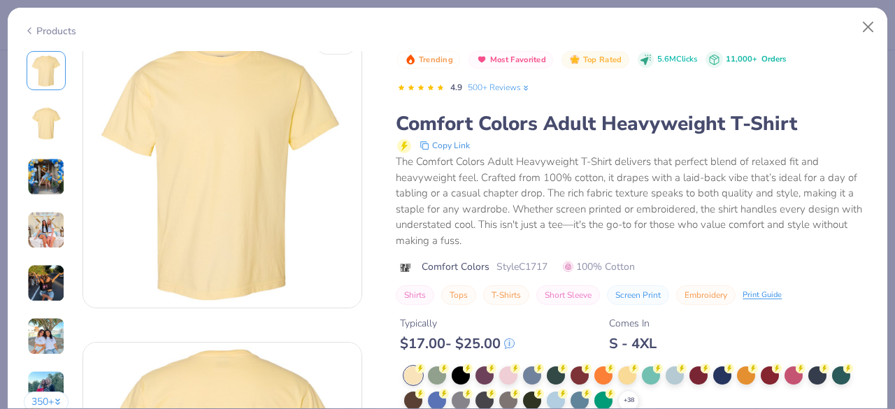
click at [748, 377] on div at bounding box center [746, 375] width 18 height 18
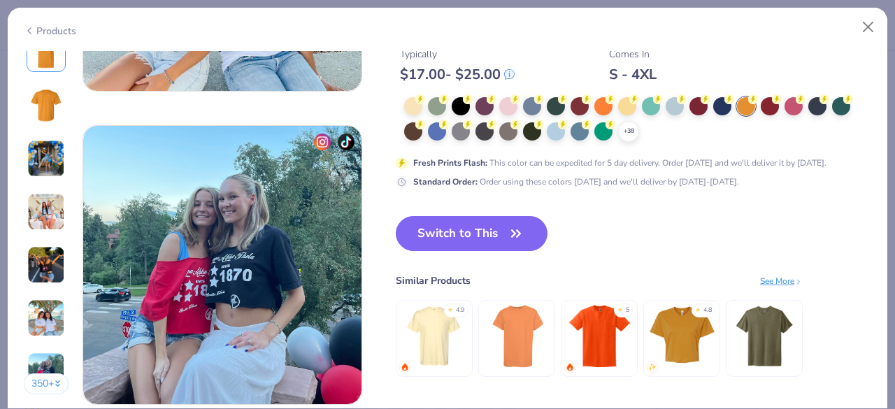
scroll to position [1806, 0]
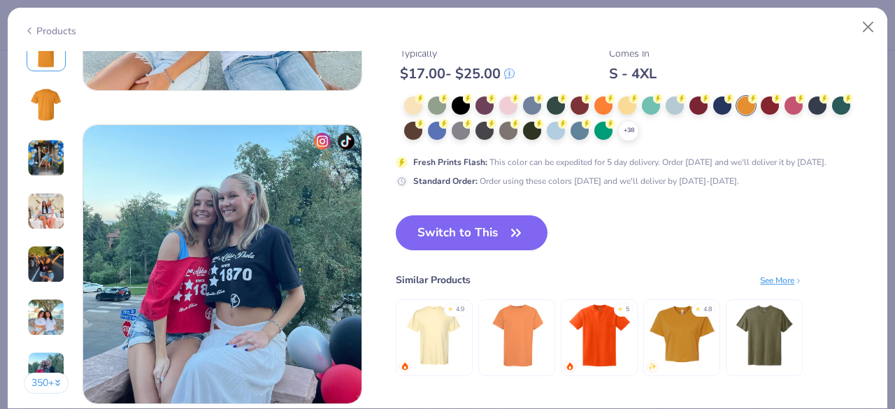
click at [0, 0] on icon at bounding box center [0, 0] width 0 height 0
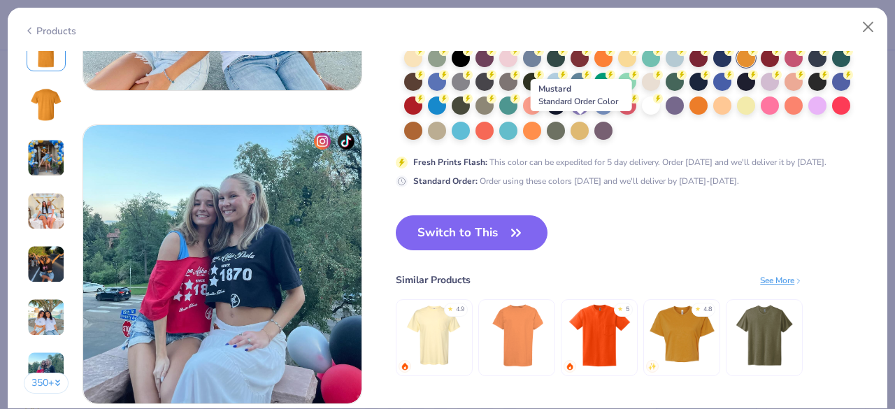
click at [582, 129] on div at bounding box center [580, 131] width 18 height 18
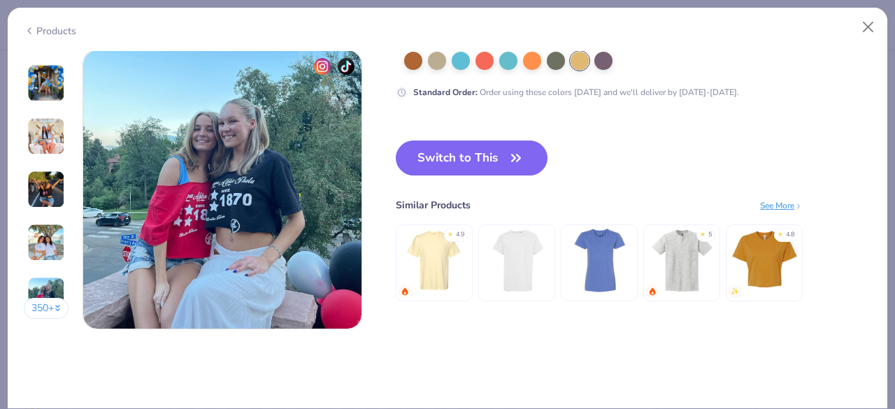
scroll to position [1879, 0]
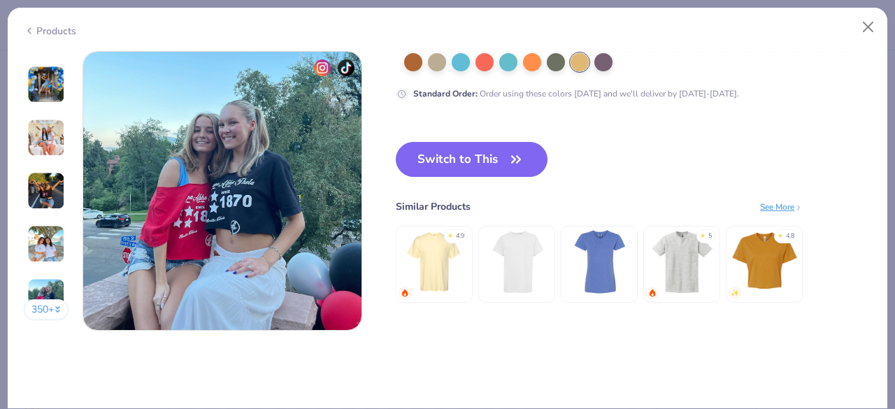
click at [492, 162] on button "Switch to This" at bounding box center [472, 159] width 152 height 35
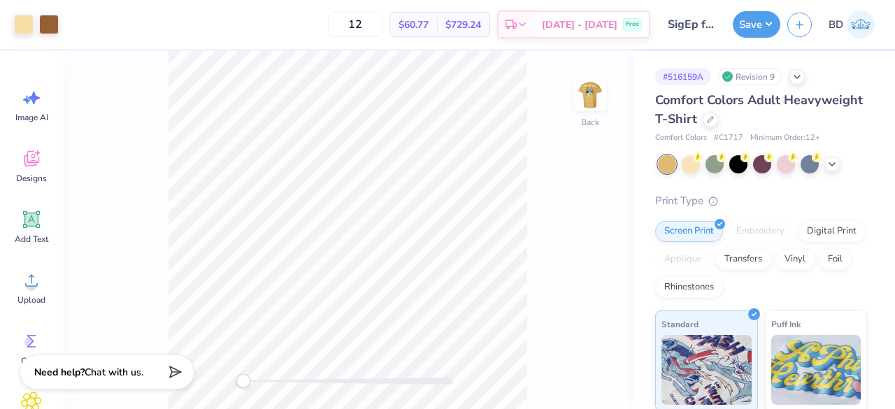
click at [596, 108] on img at bounding box center [590, 95] width 28 height 28
click at [592, 94] on img at bounding box center [590, 95] width 28 height 28
click at [51, 24] on div at bounding box center [49, 25] width 20 height 20
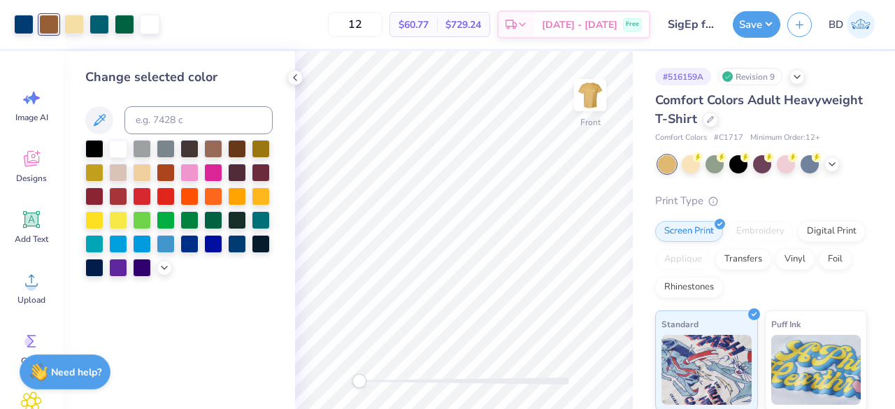
click at [220, 152] on div at bounding box center [213, 149] width 18 height 18
click at [238, 151] on div at bounding box center [237, 149] width 18 height 18
click at [161, 269] on icon at bounding box center [164, 267] width 11 height 11
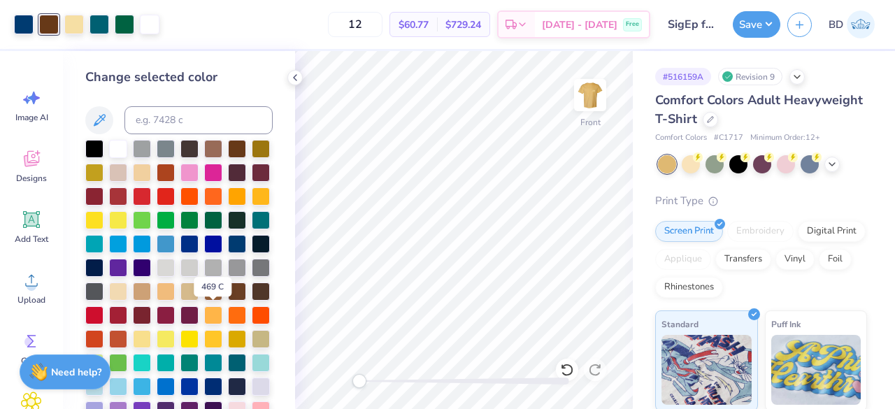
click at [228, 301] on div at bounding box center [237, 291] width 18 height 18
click at [204, 301] on div at bounding box center [213, 291] width 18 height 18
click at [101, 20] on div at bounding box center [99, 25] width 20 height 20
click at [157, 253] on div at bounding box center [166, 244] width 18 height 18
click at [151, 245] on div at bounding box center [142, 244] width 18 height 18
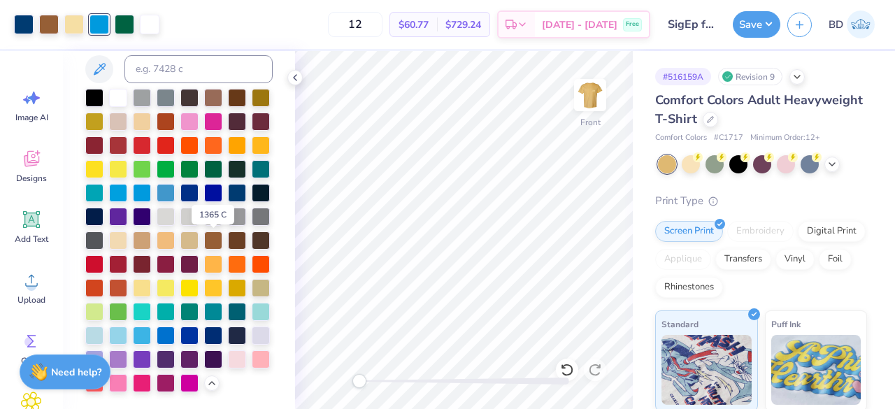
scroll to position [98, 0]
click at [127, 327] on div at bounding box center [118, 336] width 18 height 18
click at [180, 333] on div at bounding box center [189, 336] width 18 height 18
click at [204, 336] on div at bounding box center [213, 336] width 18 height 18
click at [175, 327] on div at bounding box center [166, 336] width 18 height 18
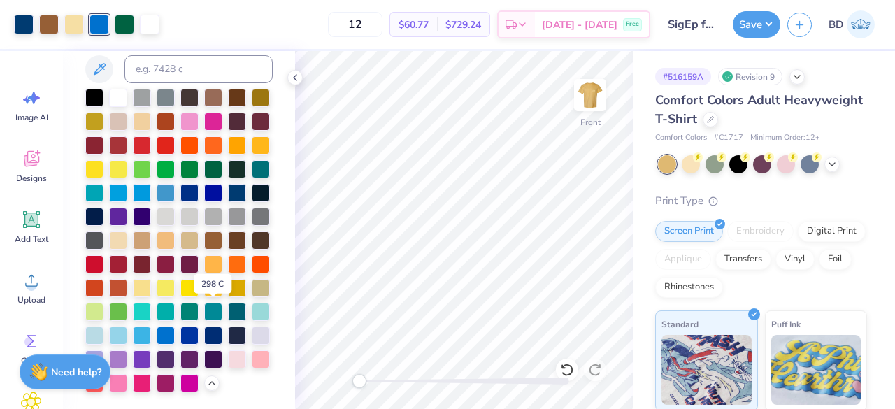
click at [151, 327] on div at bounding box center [142, 336] width 18 height 18
click at [157, 184] on div at bounding box center [166, 193] width 18 height 18
click at [180, 231] on div at bounding box center [189, 240] width 18 height 18
click at [193, 226] on div at bounding box center [178, 240] width 187 height 303
click at [573, 368] on icon at bounding box center [567, 370] width 14 height 14
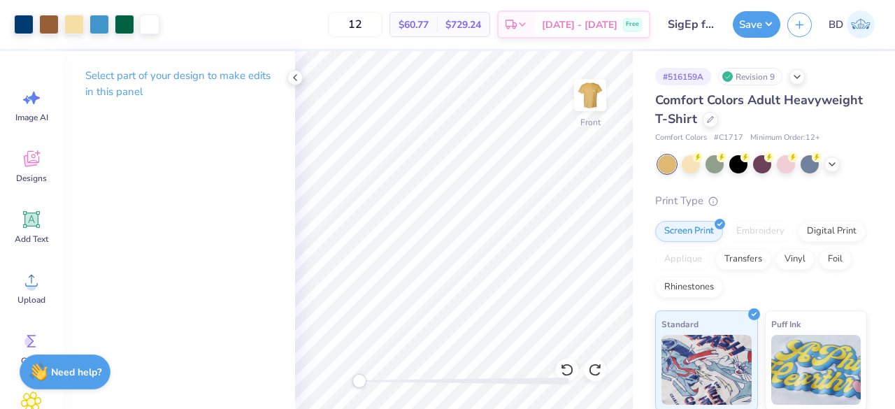
click at [52, 20] on div at bounding box center [49, 25] width 20 height 20
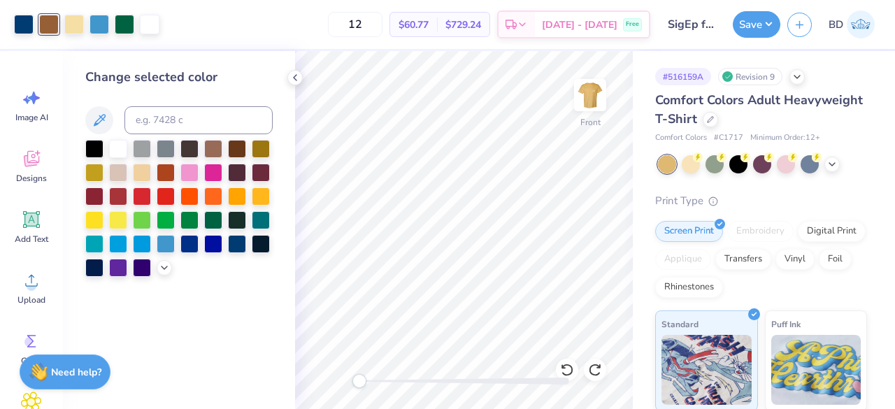
click at [162, 268] on icon at bounding box center [164, 267] width 11 height 11
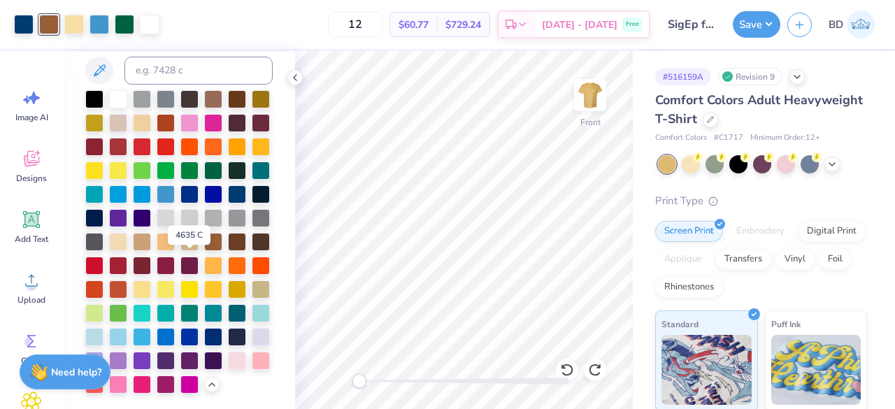
scroll to position [52, 0]
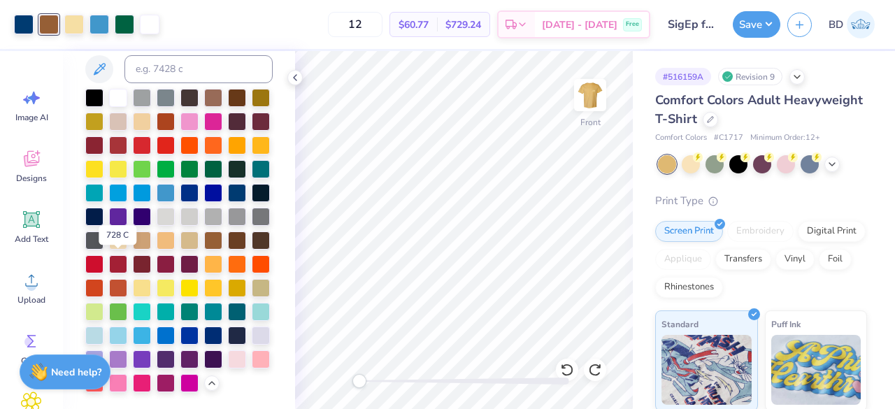
click at [133, 250] on div at bounding box center [142, 240] width 18 height 18
click at [252, 250] on div at bounding box center [261, 240] width 18 height 18
click at [228, 250] on div at bounding box center [237, 240] width 18 height 18
click at [204, 250] on div at bounding box center [213, 240] width 18 height 18
click at [99, 19] on div at bounding box center [99, 25] width 20 height 20
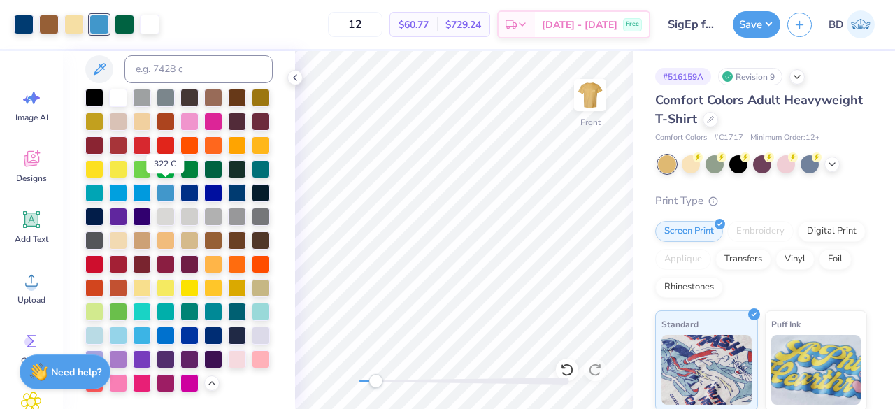
click at [252, 178] on div at bounding box center [261, 169] width 18 height 18
click at [228, 306] on div at bounding box center [237, 312] width 18 height 18
click at [593, 109] on img at bounding box center [590, 95] width 28 height 28
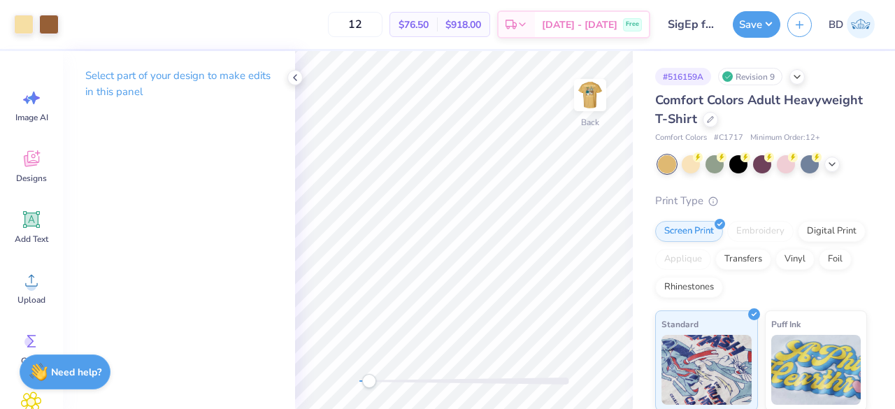
click at [596, 101] on img at bounding box center [590, 95] width 28 height 28
click at [585, 104] on img at bounding box center [590, 95] width 28 height 28
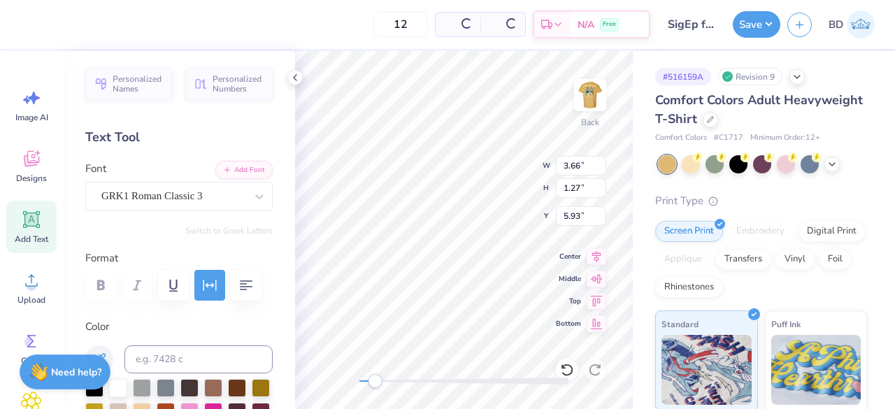
type input "3.66"
type input "1.27"
type input "5.93"
type input "0.43"
type input "1.82"
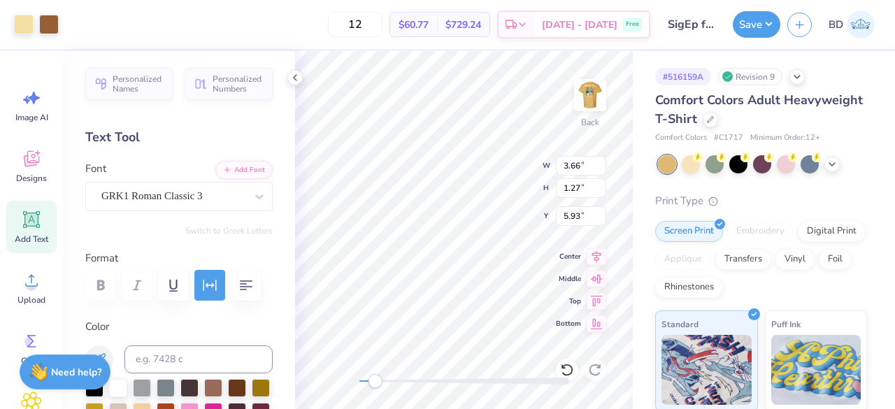
type input "5.45"
type input "0.54"
type input "2.28"
type input "4.99"
type input "4.00"
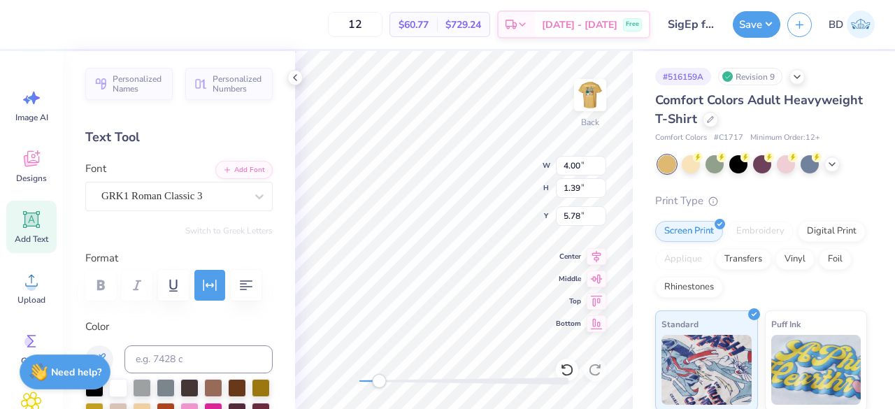
type input "1.39"
type input "5.78"
type input "0.45"
type input "1.90"
type input "5.37"
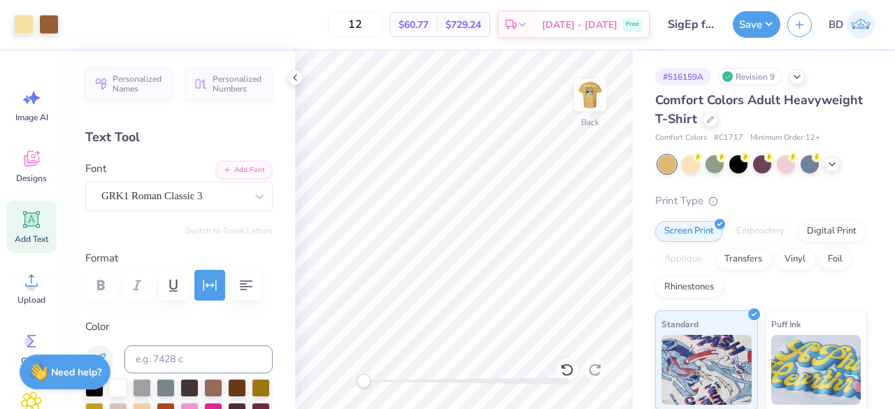
click at [601, 107] on img at bounding box center [590, 95] width 28 height 28
click at [587, 100] on img at bounding box center [590, 95] width 28 height 28
drag, startPoint x: 587, startPoint y: 100, endPoint x: 563, endPoint y: 97, distance: 24.6
click at [576, 97] on img at bounding box center [590, 95] width 28 height 28
click at [747, 34] on button "Save" at bounding box center [757, 24] width 48 height 27
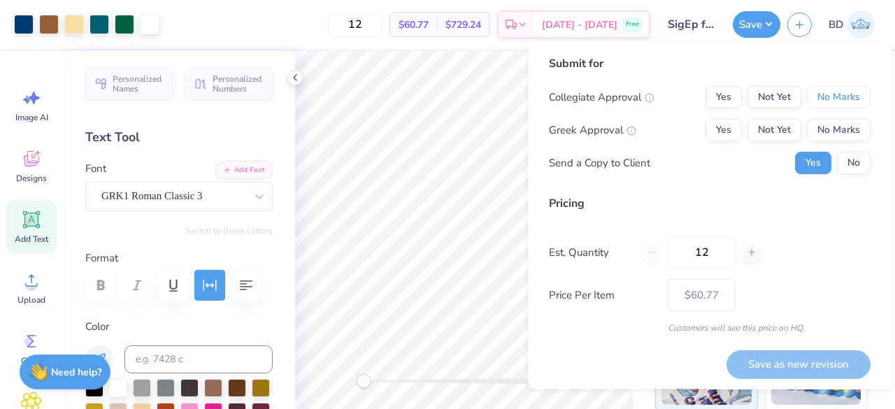
click at [829, 101] on button "No Marks" at bounding box center [839, 97] width 64 height 22
click at [772, 134] on button "Not Yet" at bounding box center [774, 130] width 54 height 22
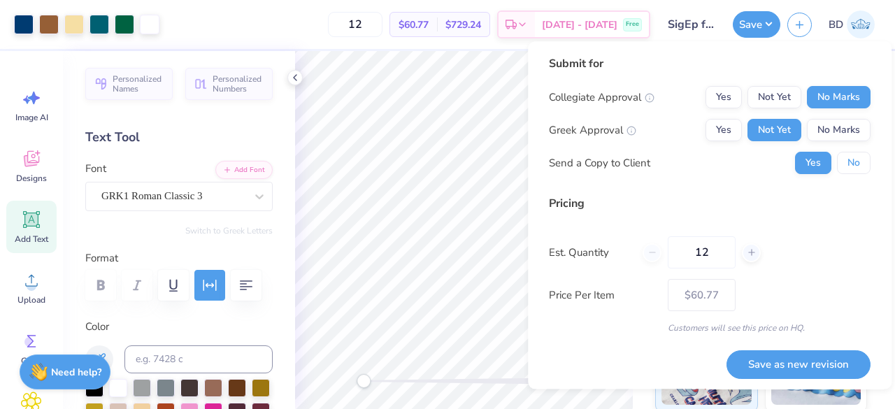
click at [840, 164] on button "No" at bounding box center [854, 163] width 34 height 22
drag, startPoint x: 720, startPoint y: 254, endPoint x: 645, endPoint y: 255, distance: 75.5
click at [645, 255] on div "12" at bounding box center [702, 252] width 118 height 32
type input "48"
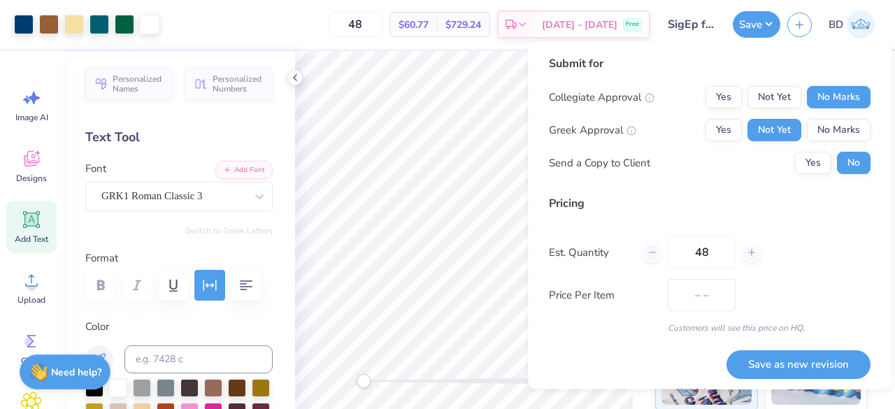
type input "$26.96"
type input "48"
click at [783, 324] on div "Customers will see this price on HQ." at bounding box center [710, 328] width 322 height 13
click at [791, 356] on button "Save as new revision" at bounding box center [798, 364] width 144 height 29
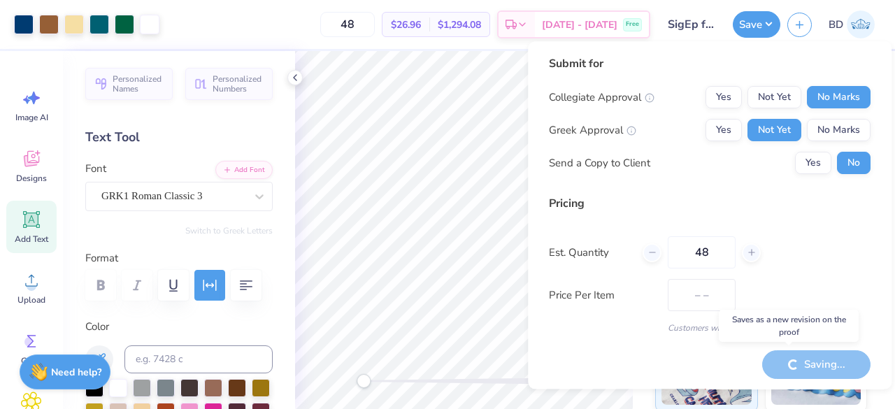
type input "$26.96"
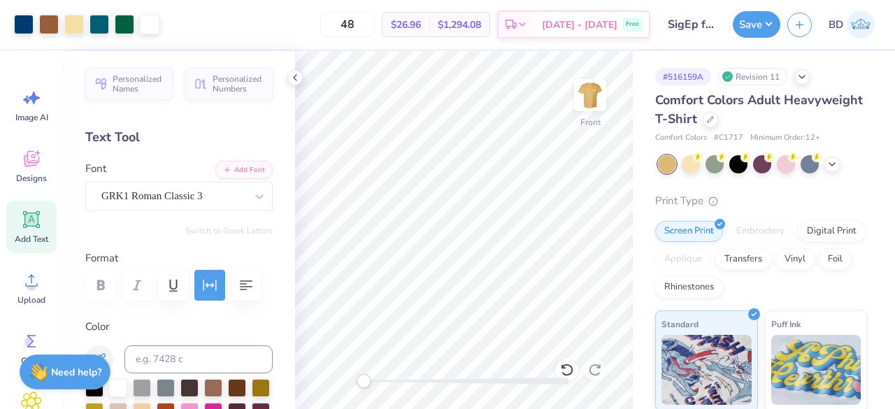
click at [839, 171] on div at bounding box center [762, 164] width 209 height 18
click at [831, 166] on icon at bounding box center [831, 164] width 11 height 11
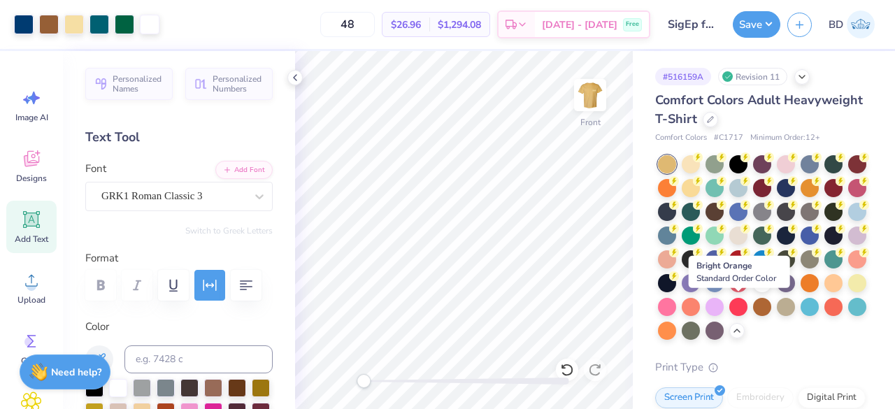
click at [801, 292] on div at bounding box center [810, 283] width 18 height 18
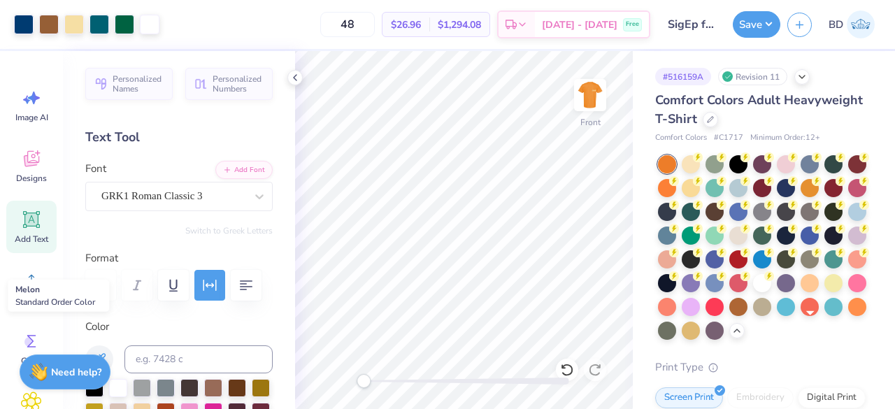
click at [848, 316] on div at bounding box center [857, 307] width 18 height 18
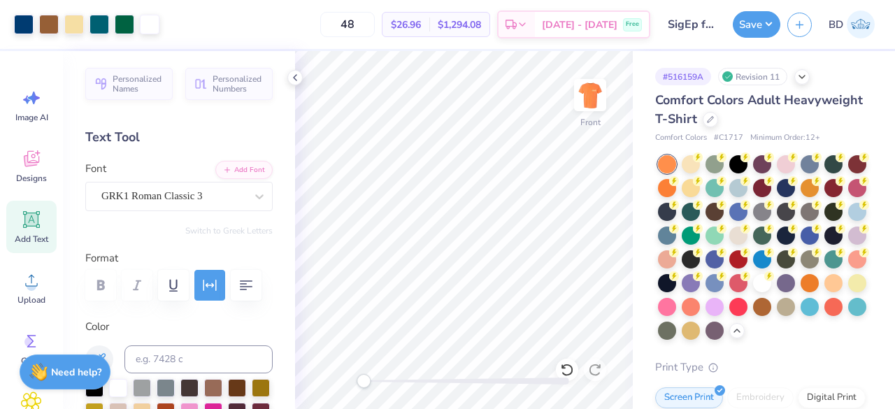
click at [819, 184] on div at bounding box center [810, 188] width 18 height 18
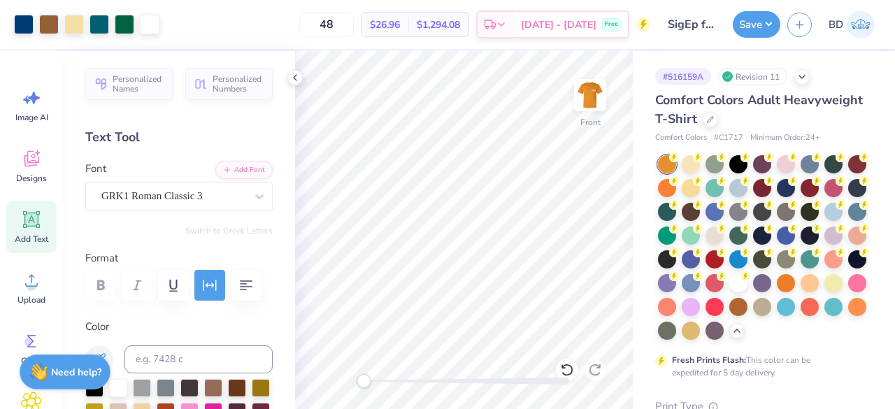
click at [700, 190] on div at bounding box center [691, 188] width 18 height 18
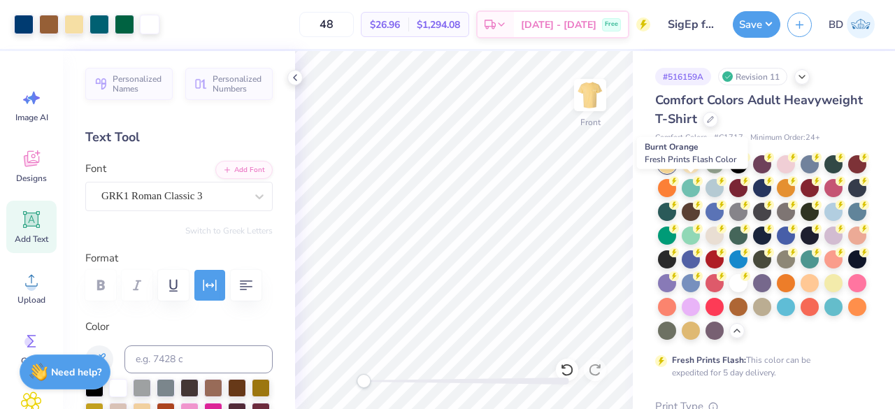
click at [676, 189] on div at bounding box center [667, 188] width 18 height 18
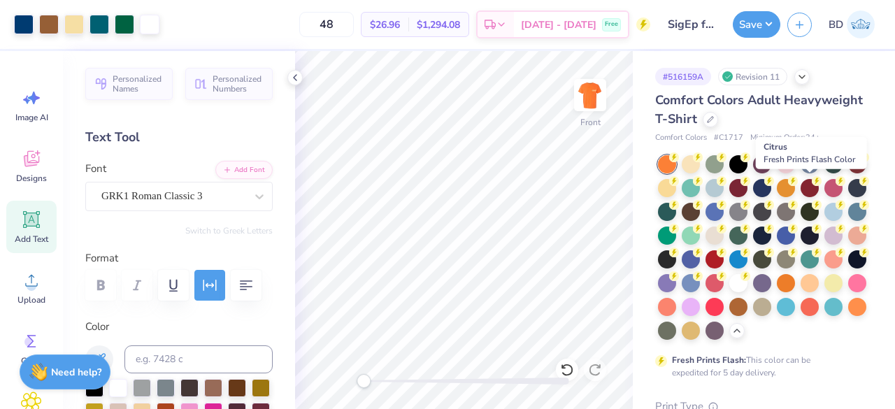
click at [795, 189] on div at bounding box center [786, 188] width 18 height 18
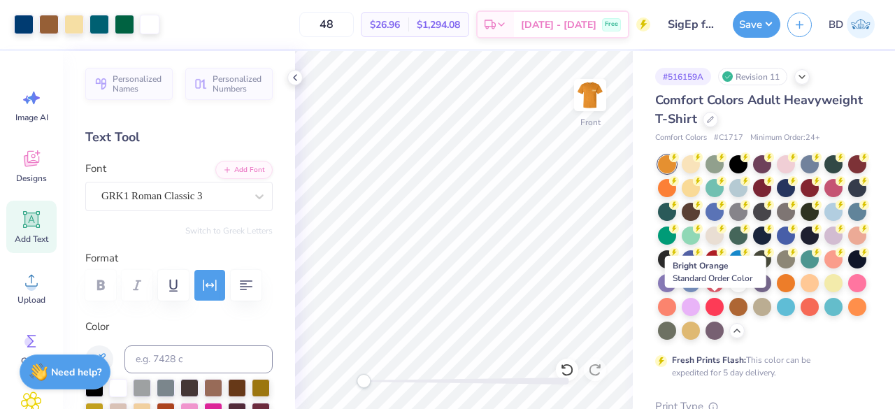
click at [777, 292] on div at bounding box center [786, 283] width 18 height 18
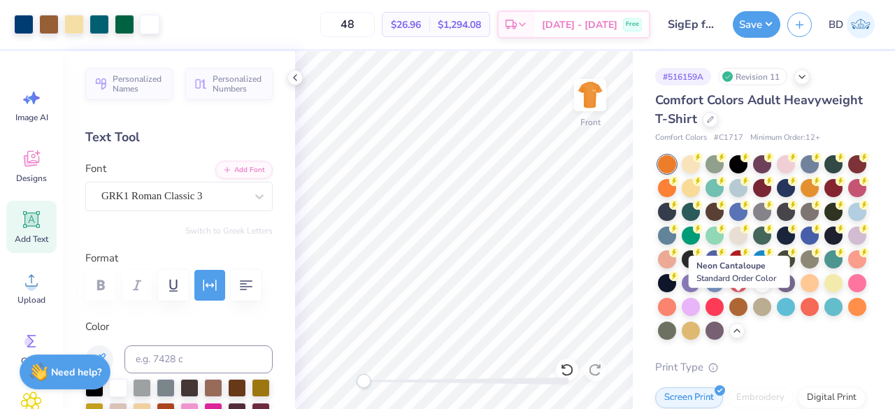
click at [801, 292] on div at bounding box center [810, 283] width 18 height 18
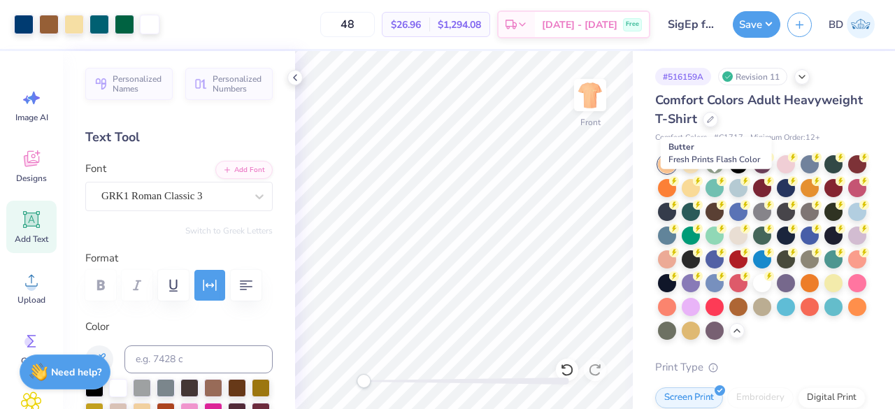
click at [700, 189] on div at bounding box center [691, 188] width 18 height 18
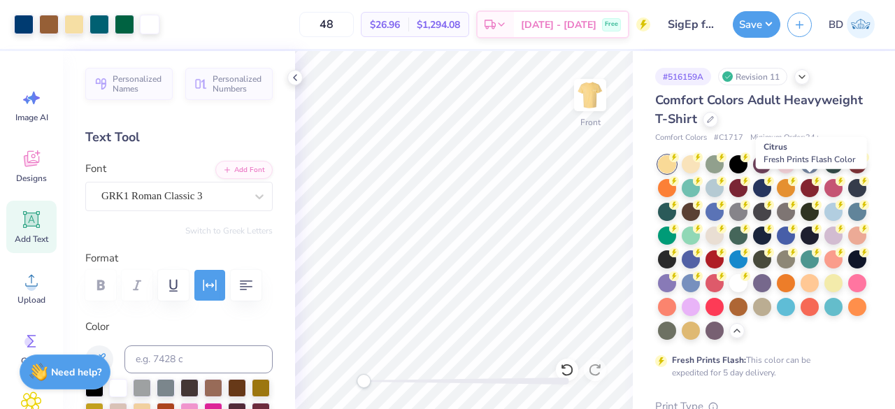
click at [795, 186] on div at bounding box center [786, 188] width 18 height 18
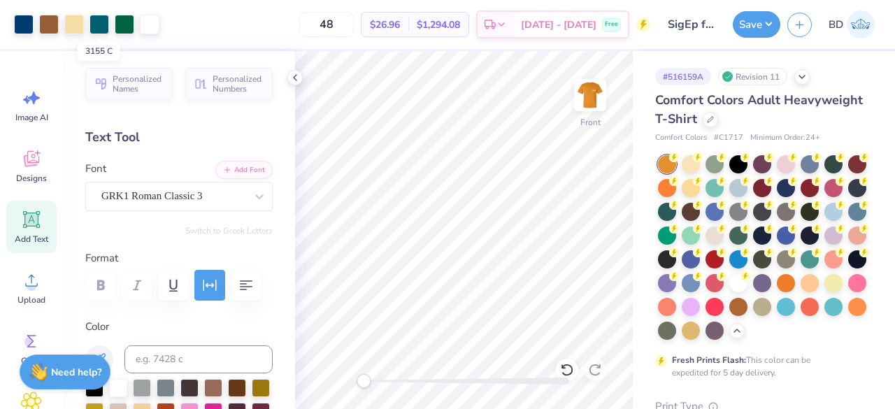
click at [95, 20] on div at bounding box center [99, 25] width 20 height 20
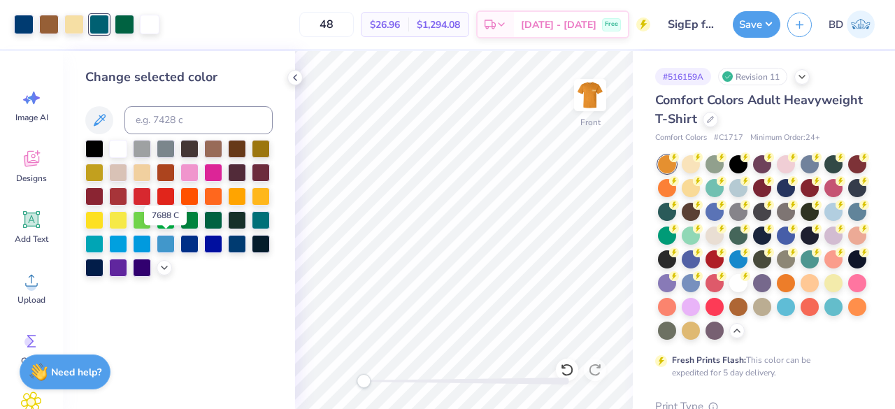
click at [168, 248] on div at bounding box center [166, 244] width 18 height 18
click at [51, 20] on div at bounding box center [49, 25] width 20 height 20
click at [238, 149] on div at bounding box center [237, 149] width 18 height 18
click at [170, 268] on div at bounding box center [164, 267] width 15 height 15
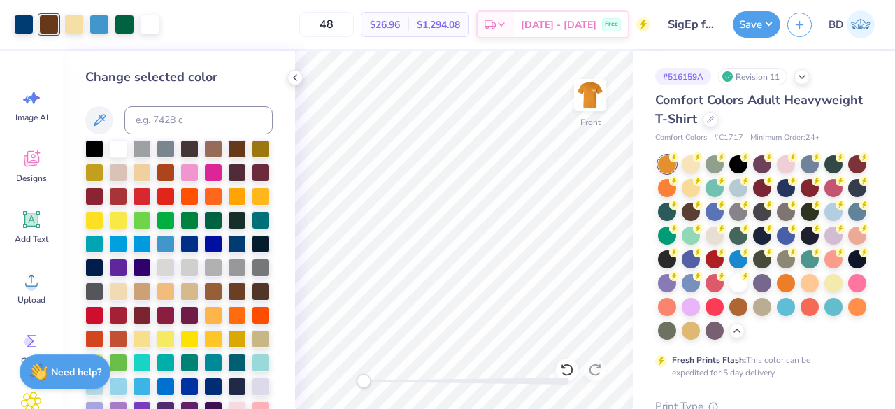
click at [204, 301] on div at bounding box center [213, 291] width 18 height 18
click at [228, 301] on div at bounding box center [237, 291] width 18 height 18
click at [204, 301] on div at bounding box center [213, 291] width 18 height 18
click at [102, 26] on div at bounding box center [99, 25] width 20 height 20
click at [228, 253] on div at bounding box center [237, 244] width 18 height 18
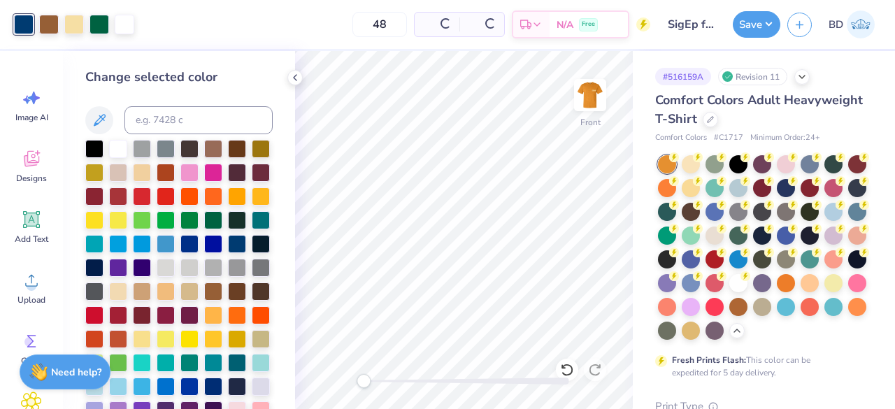
click at [571, 374] on icon at bounding box center [567, 370] width 12 height 13
click at [180, 253] on div at bounding box center [189, 244] width 18 height 18
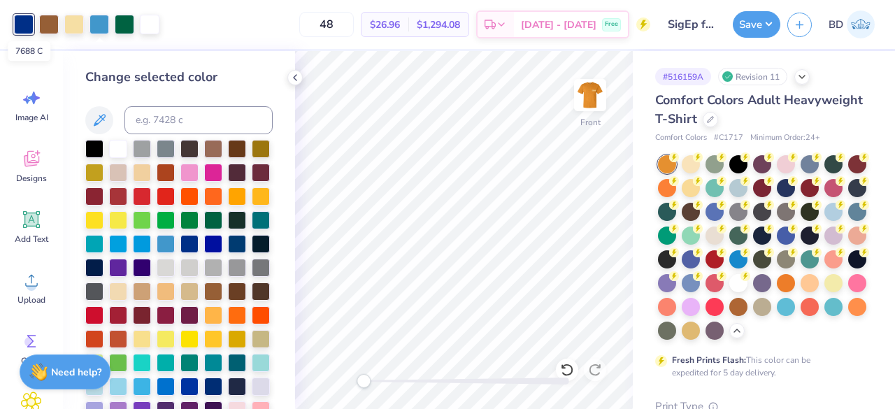
click at [103, 25] on div at bounding box center [99, 25] width 20 height 20
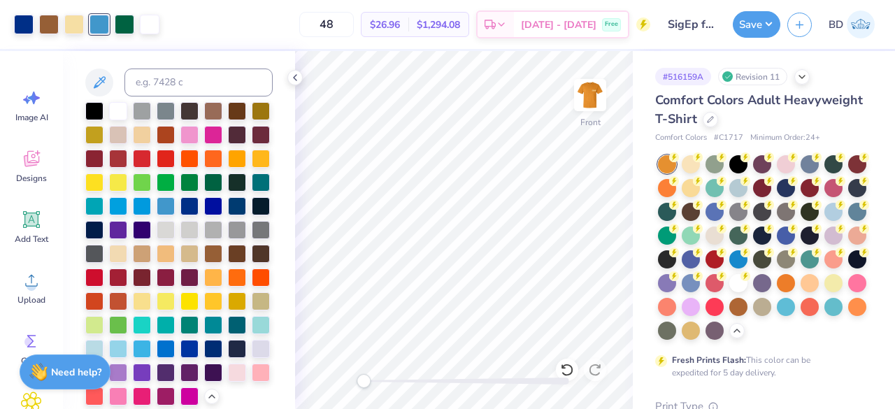
scroll to position [98, 0]
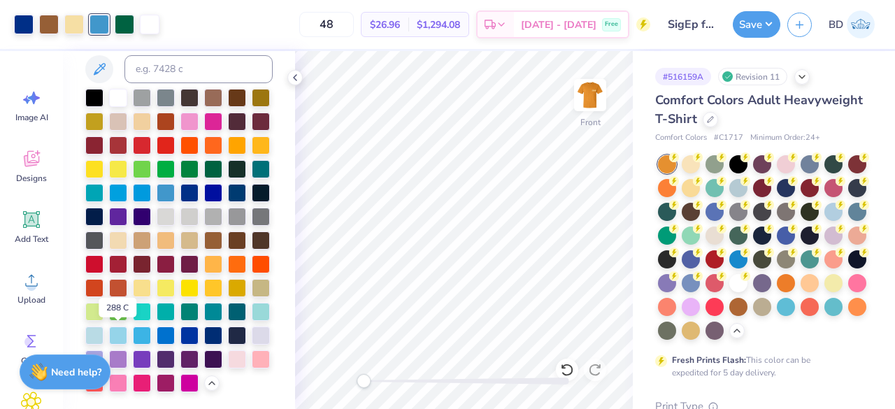
click at [204, 337] on div at bounding box center [213, 336] width 18 height 18
click at [180, 335] on div at bounding box center [189, 336] width 18 height 18
click at [175, 327] on div at bounding box center [166, 336] width 18 height 18
click at [228, 312] on div at bounding box center [237, 312] width 18 height 18
click at [175, 327] on div at bounding box center [166, 336] width 18 height 18
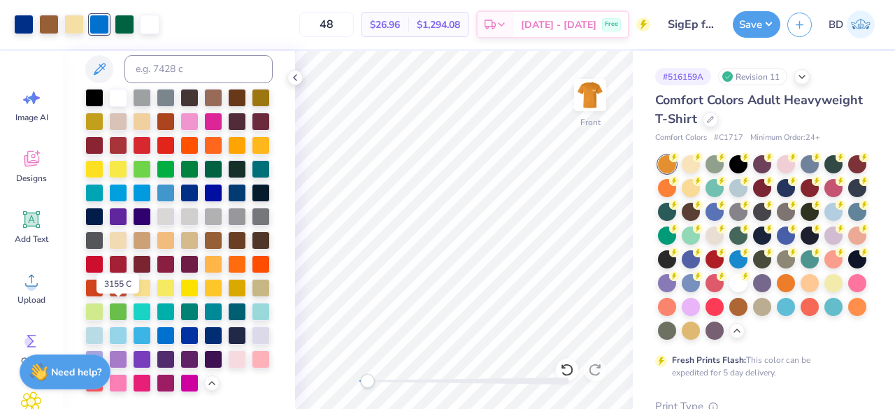
click at [228, 314] on div at bounding box center [237, 312] width 18 height 18
click at [601, 96] on img at bounding box center [590, 95] width 28 height 28
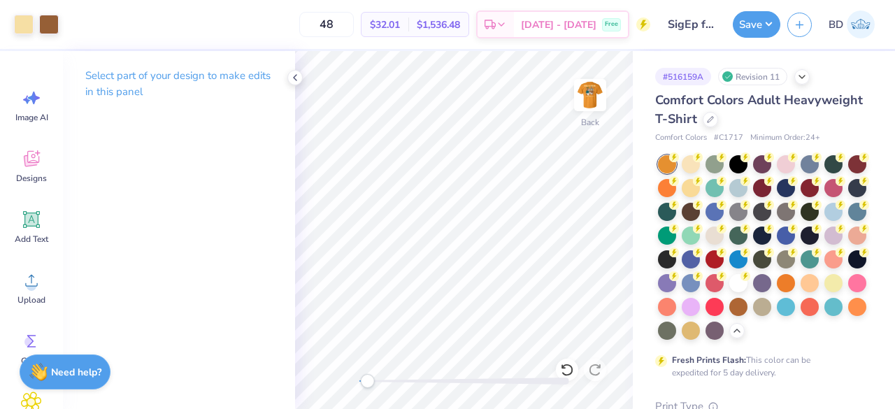
click at [759, 30] on button "Save" at bounding box center [757, 24] width 48 height 27
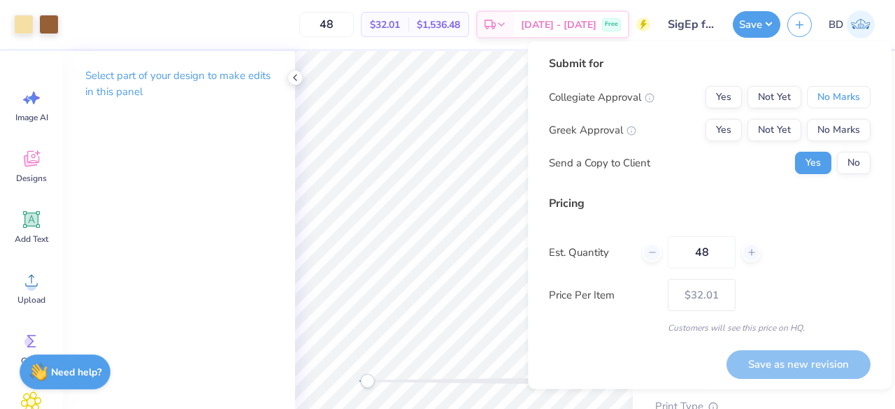
click at [831, 99] on button "No Marks" at bounding box center [839, 97] width 64 height 22
click at [768, 134] on button "Not Yet" at bounding box center [774, 130] width 54 height 22
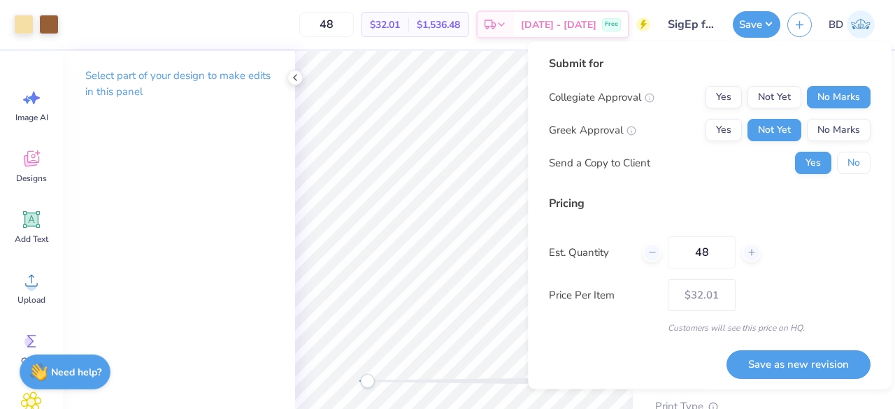
click at [845, 165] on button "No" at bounding box center [854, 163] width 34 height 22
click at [784, 364] on button "Save as new revision" at bounding box center [798, 364] width 144 height 29
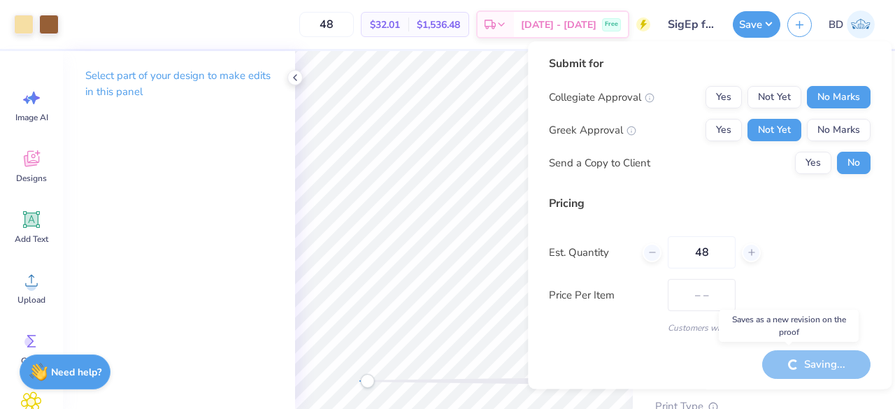
type input "$32.01"
